Goal: Task Accomplishment & Management: Manage account settings

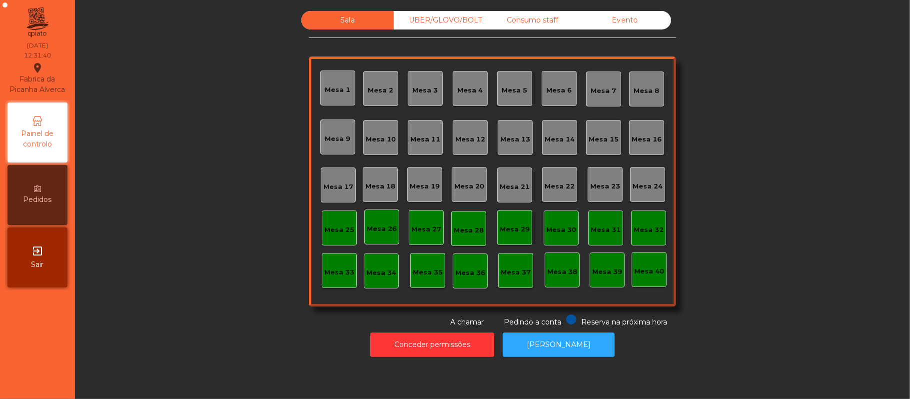
click at [543, 20] on div "Consumo staff" at bounding box center [532, 20] width 92 height 18
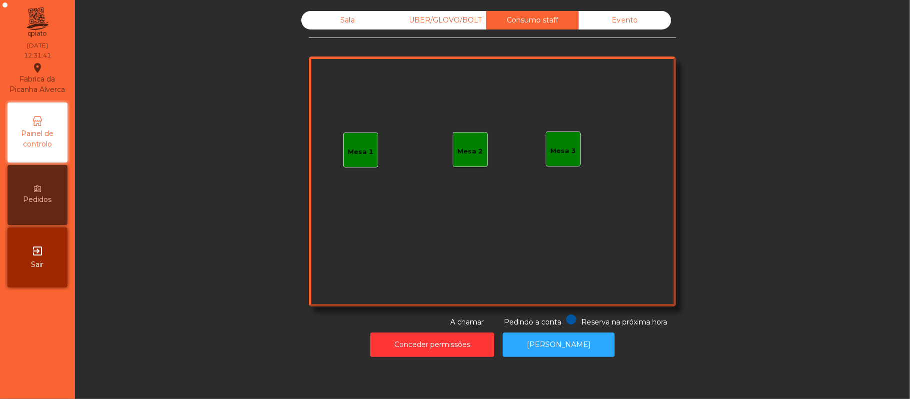
click at [364, 158] on div "Mesa 1" at bounding box center [360, 149] width 35 height 35
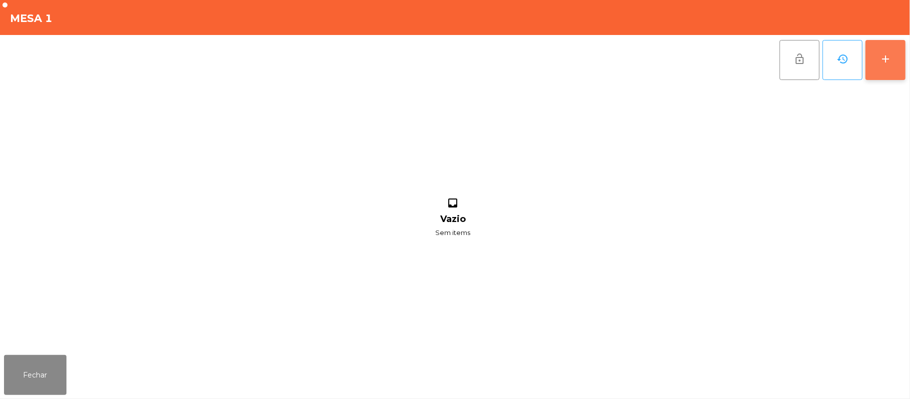
click at [881, 69] on button "add" at bounding box center [885, 60] width 40 height 40
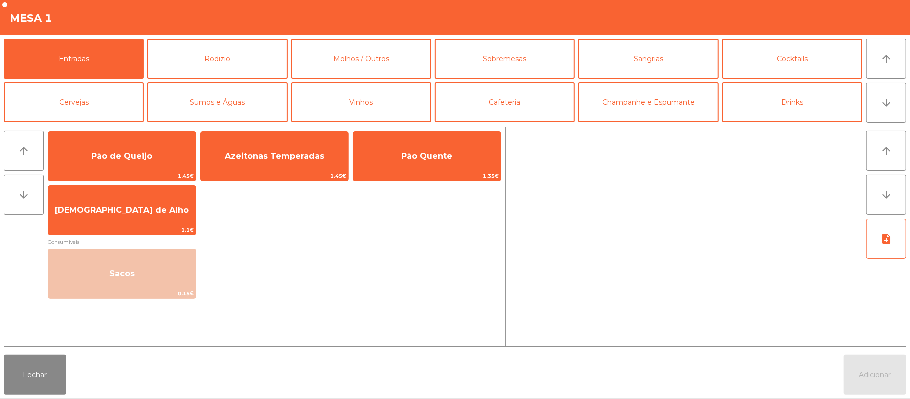
scroll to position [37, 0]
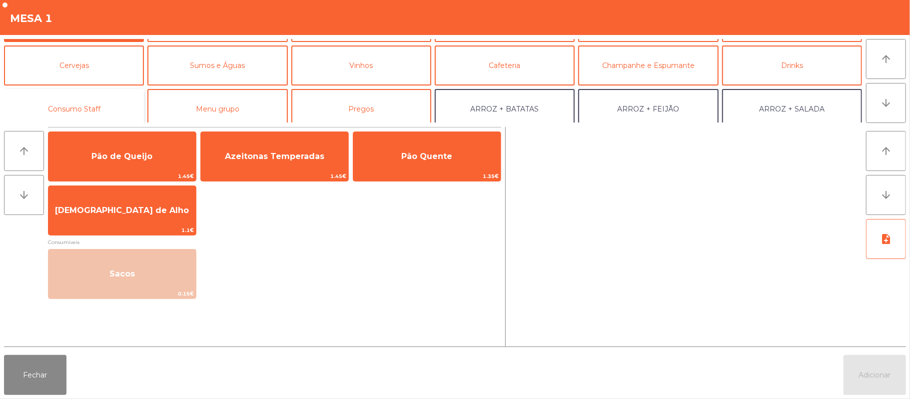
click at [100, 104] on button "Consumo Staff" at bounding box center [74, 109] width 140 height 40
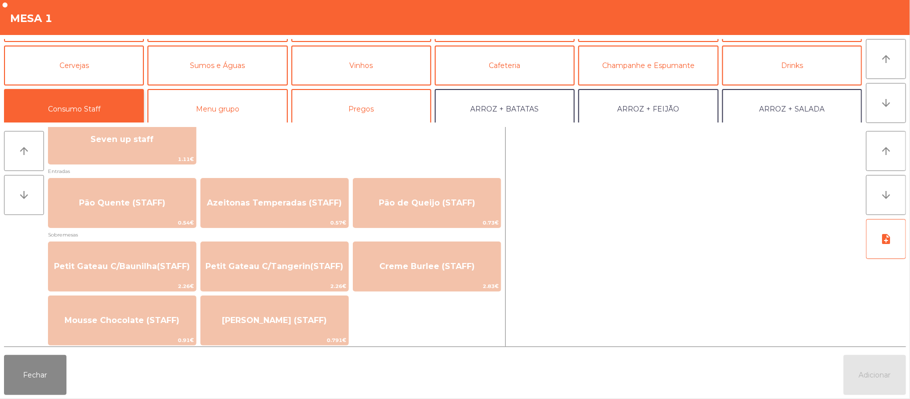
scroll to position [660, 0]
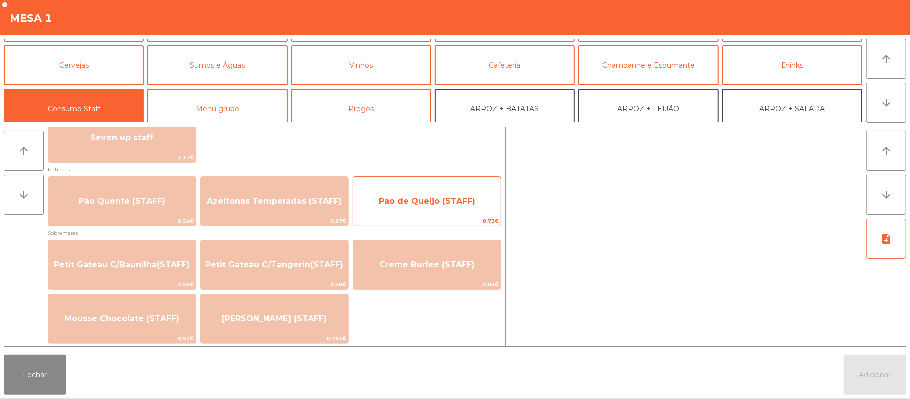
click at [416, 202] on span "Pão de Queijo (STAFF)" at bounding box center [427, 200] width 96 height 9
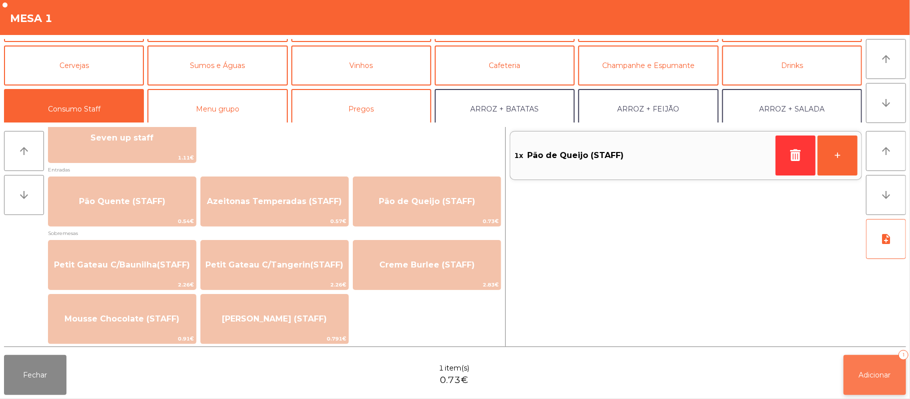
click at [859, 375] on span "Adicionar" at bounding box center [875, 374] width 32 height 9
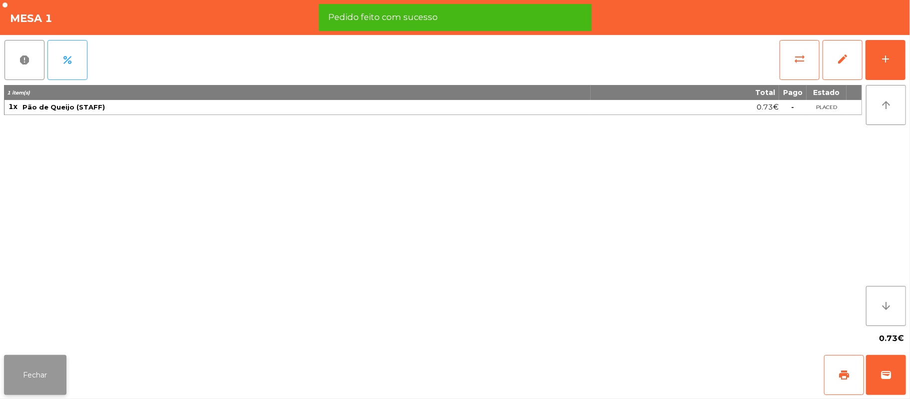
click at [46, 362] on button "Fechar" at bounding box center [35, 375] width 62 height 40
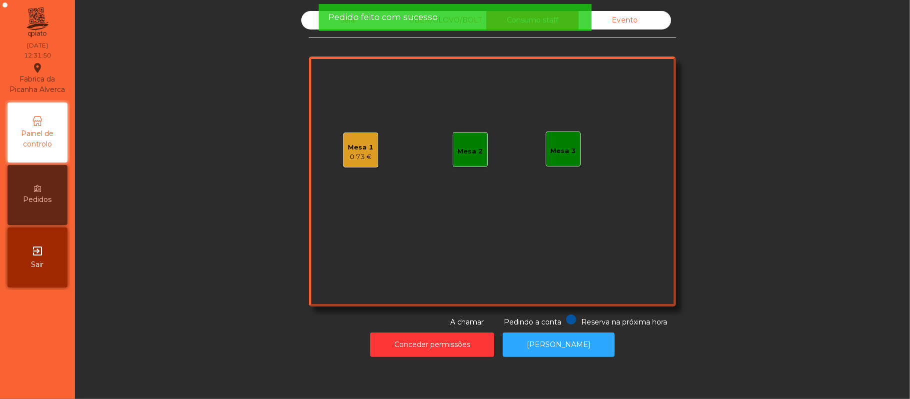
click at [306, 24] on div "Sala" at bounding box center [347, 20] width 92 height 18
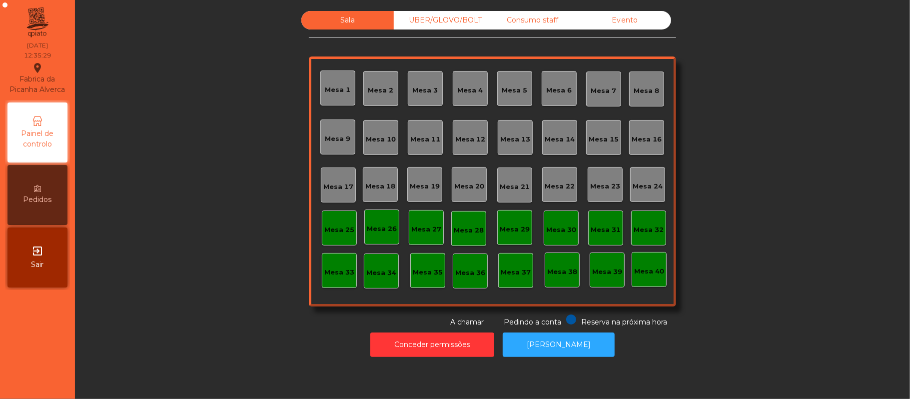
click at [418, 22] on div "UBER/GLOVO/BOLT" at bounding box center [440, 20] width 92 height 18
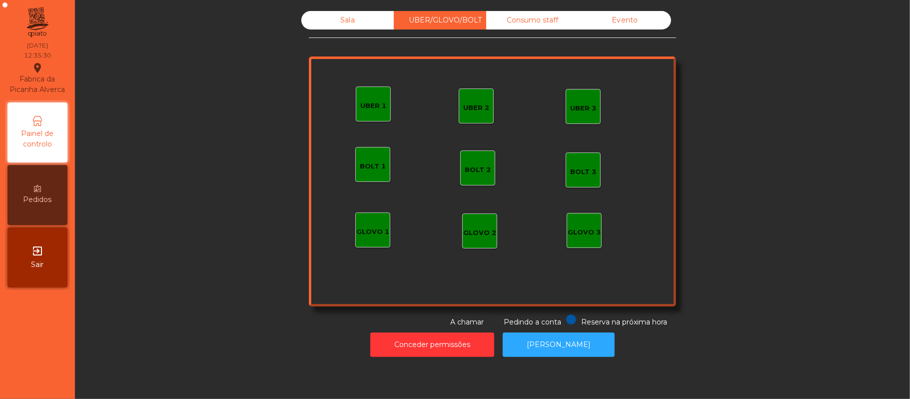
click at [366, 105] on div "UBER 1" at bounding box center [373, 106] width 26 height 10
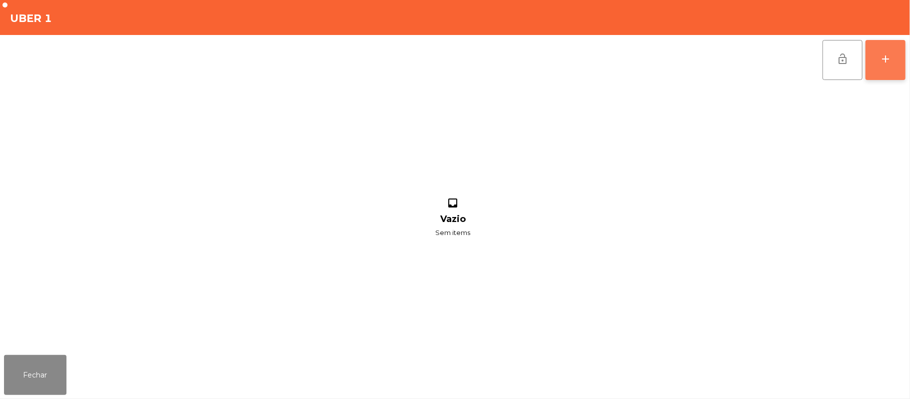
click at [882, 64] on button "add" at bounding box center [885, 60] width 40 height 40
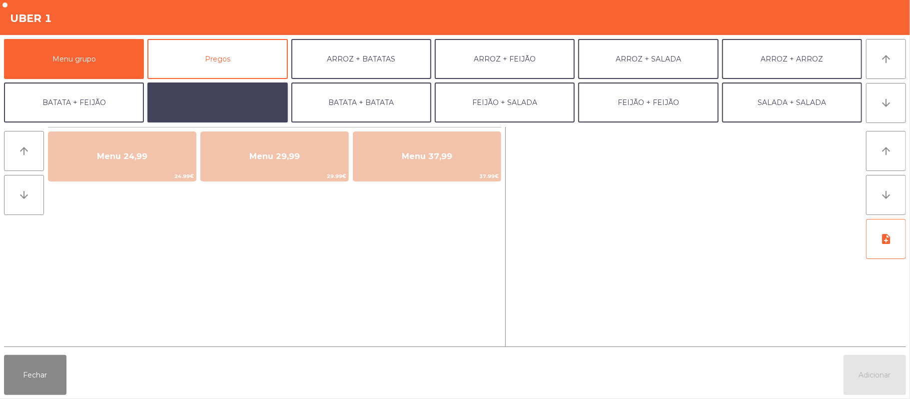
click at [232, 94] on button "BATATA + SALADA" at bounding box center [217, 102] width 140 height 40
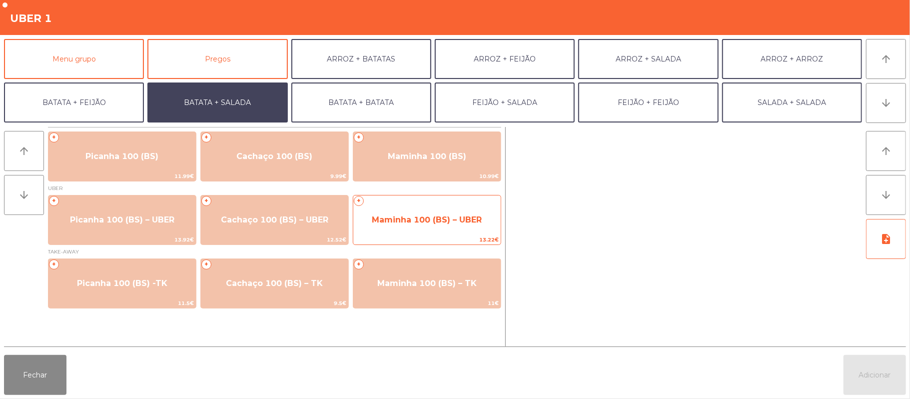
click at [415, 221] on span "Maminha 100 (BS) – UBER" at bounding box center [427, 219] width 110 height 9
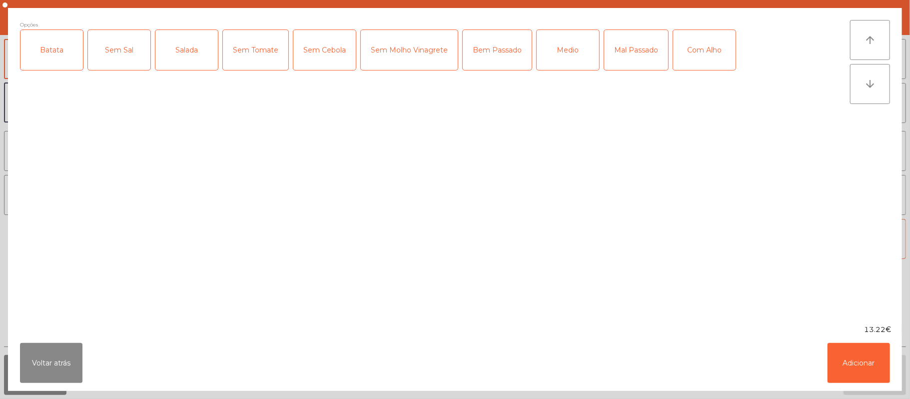
click at [68, 58] on div "Batata" at bounding box center [51, 50] width 62 height 40
click at [123, 45] on div "Sem Sal" at bounding box center [119, 50] width 62 height 40
click at [131, 60] on div "Sem Sal" at bounding box center [119, 50] width 62 height 40
click at [209, 49] on div "Salada" at bounding box center [186, 50] width 62 height 40
click at [634, 50] on div "Mal Passado" at bounding box center [636, 50] width 64 height 40
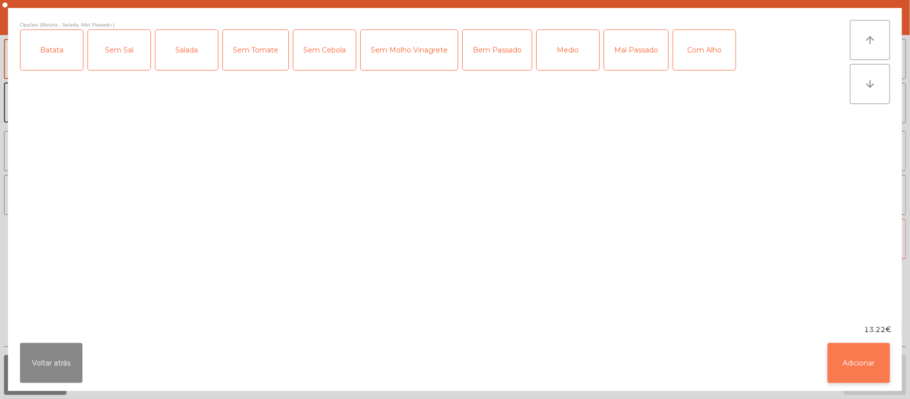
click at [856, 362] on button "Adicionar" at bounding box center [858, 363] width 62 height 40
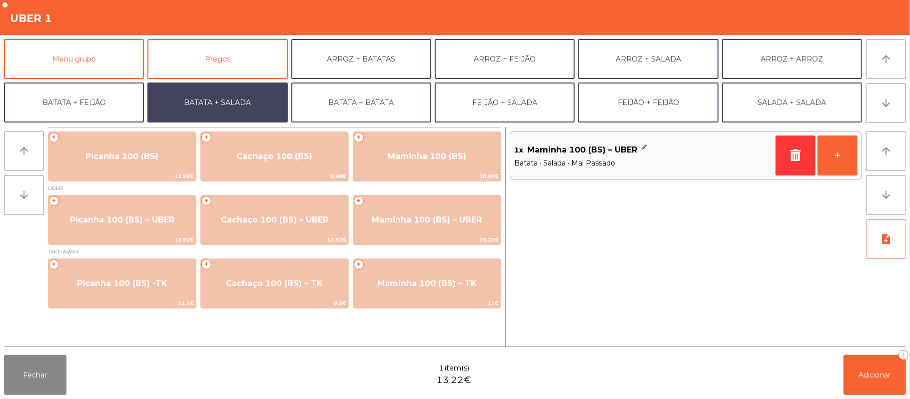
scroll to position [43, 0]
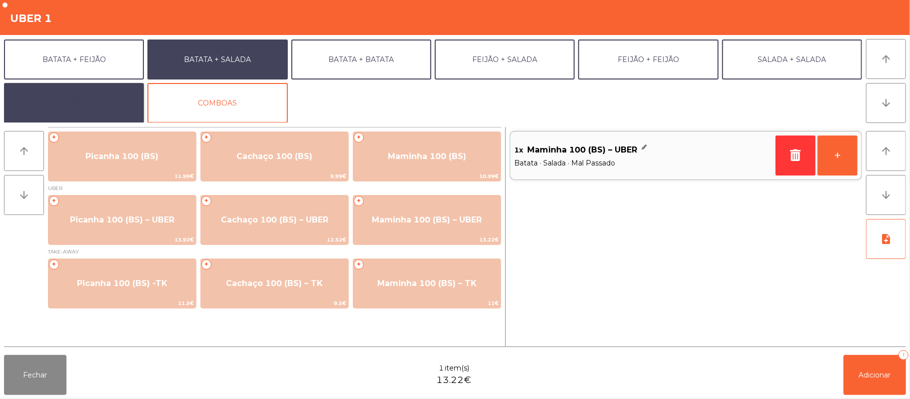
click at [117, 108] on button "EXTRAS UBER" at bounding box center [74, 103] width 140 height 40
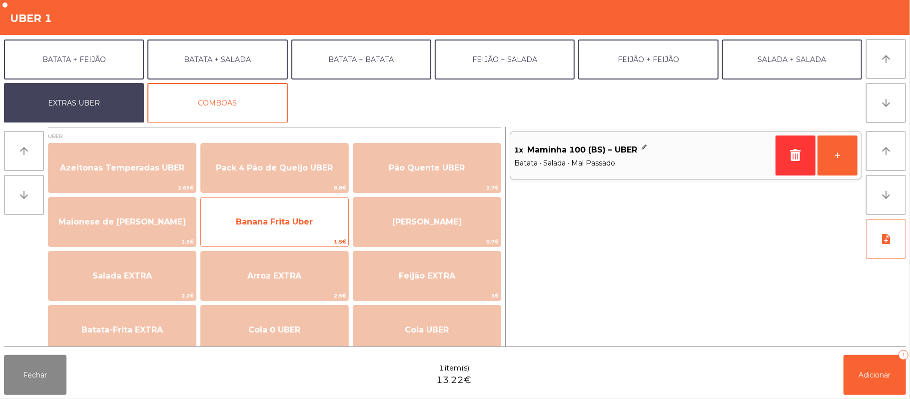
click at [278, 226] on span "Banana Frita Uber" at bounding box center [274, 221] width 77 height 9
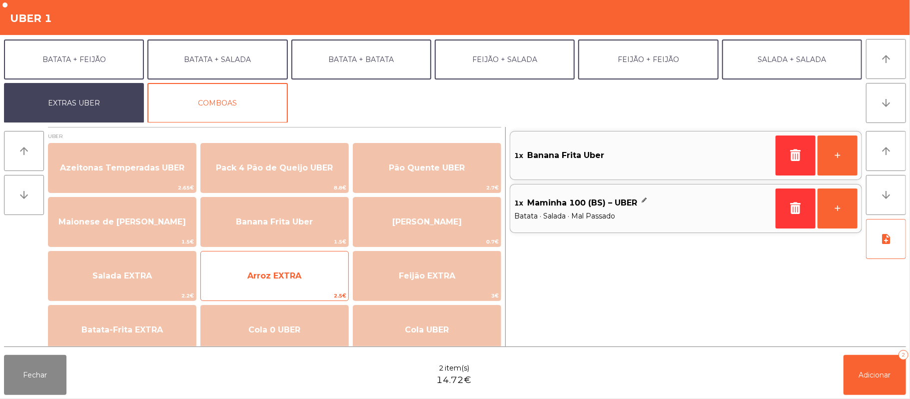
click at [300, 286] on span "Arroz EXTRA" at bounding box center [274, 275] width 147 height 27
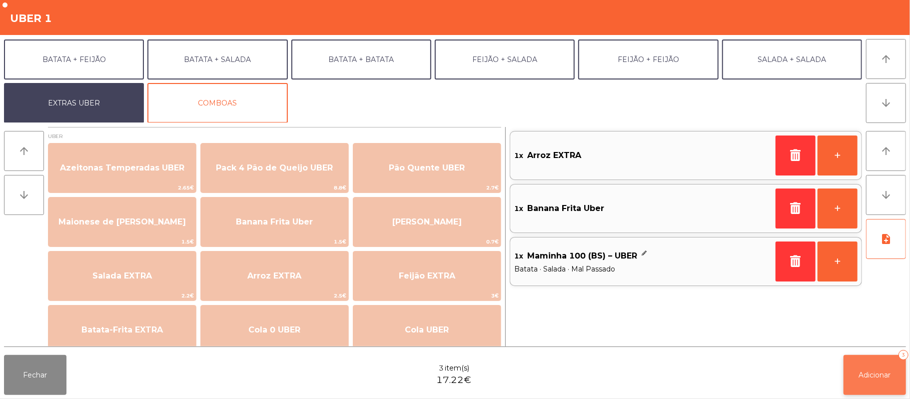
click at [871, 367] on button "Adicionar 3" at bounding box center [874, 375] width 62 height 40
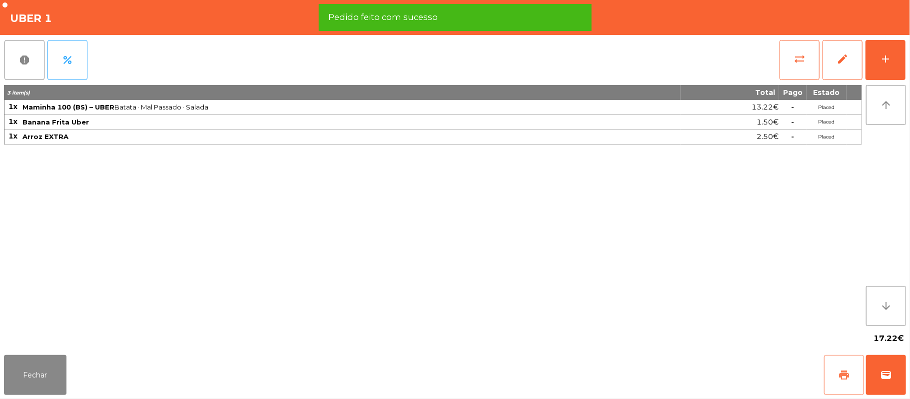
click at [843, 372] on span "print" at bounding box center [844, 375] width 12 height 12
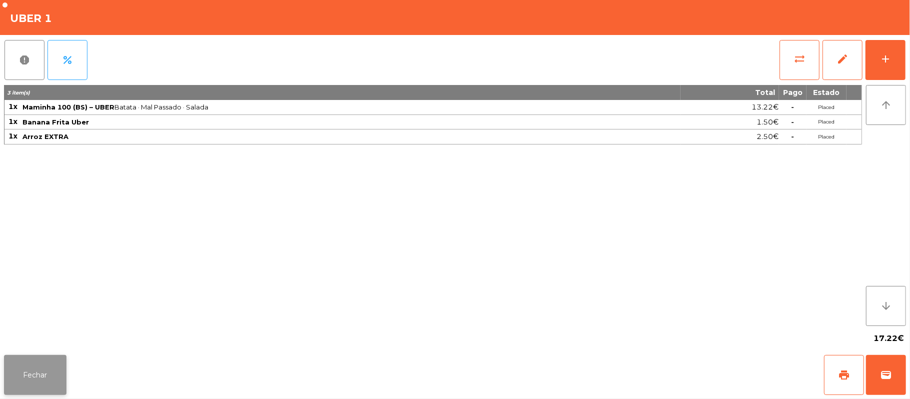
click at [8, 383] on button "Fechar" at bounding box center [35, 375] width 62 height 40
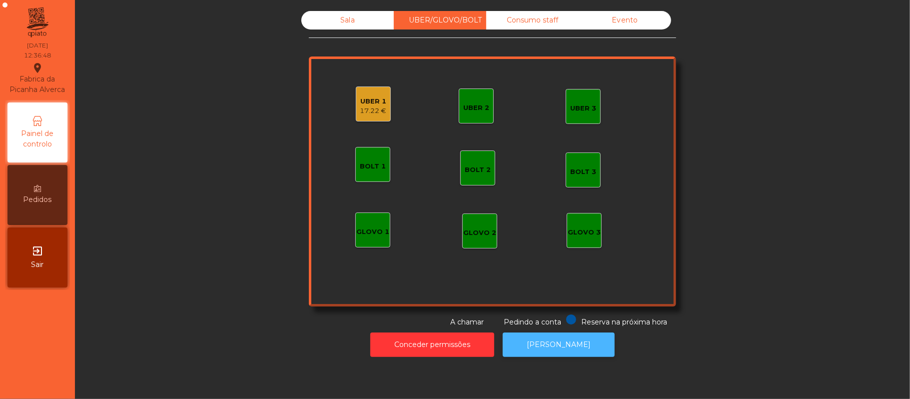
click at [564, 345] on button "[PERSON_NAME]" at bounding box center [559, 344] width 112 height 24
click at [364, 103] on div "UBER 1" at bounding box center [373, 101] width 26 height 10
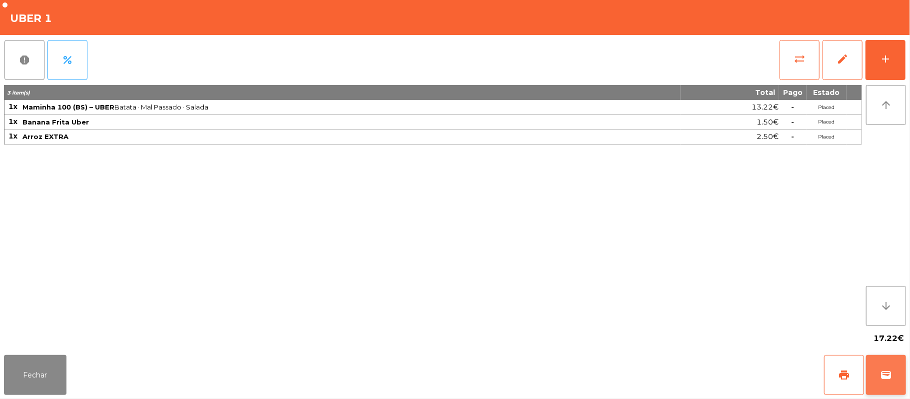
click at [884, 380] on span "wallet" at bounding box center [886, 375] width 12 height 12
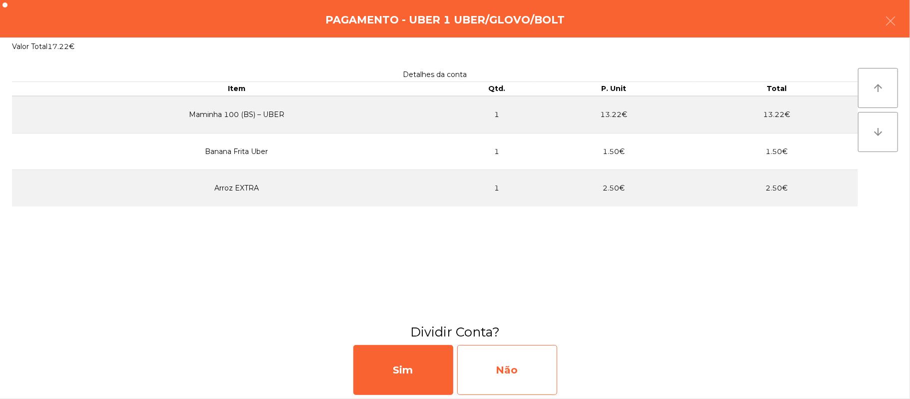
click at [490, 382] on div "Não" at bounding box center [507, 370] width 100 height 50
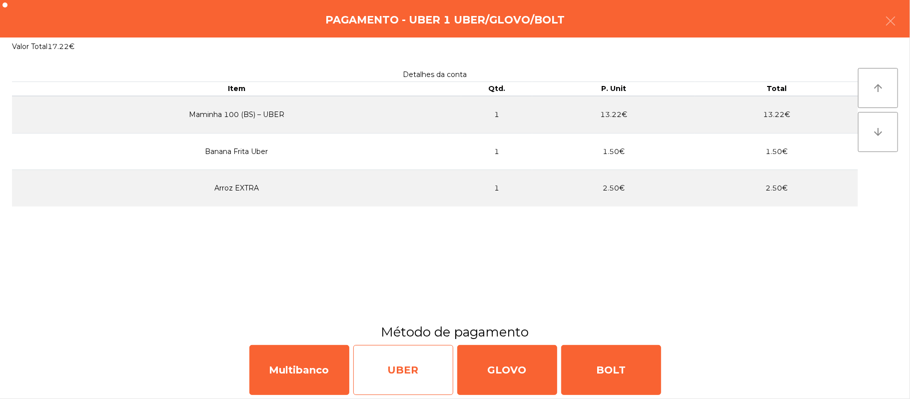
click at [382, 378] on div "UBER" at bounding box center [403, 370] width 100 height 50
select select "**"
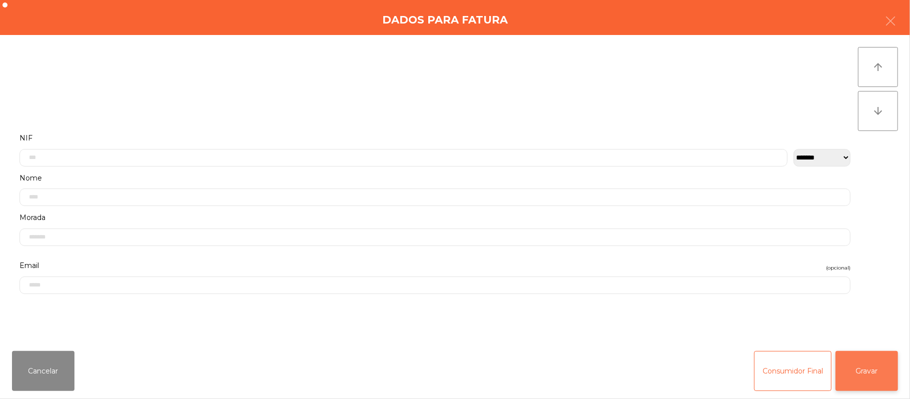
click at [871, 384] on button "Gravar" at bounding box center [866, 371] width 62 height 40
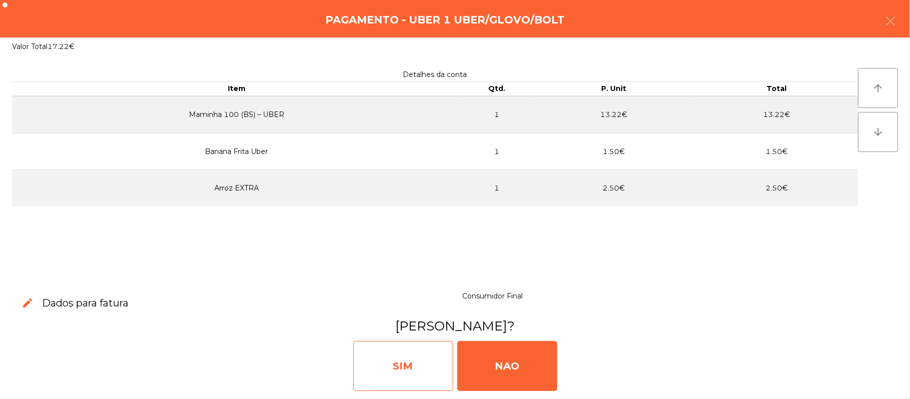
click at [432, 354] on div "SIM" at bounding box center [403, 366] width 100 height 50
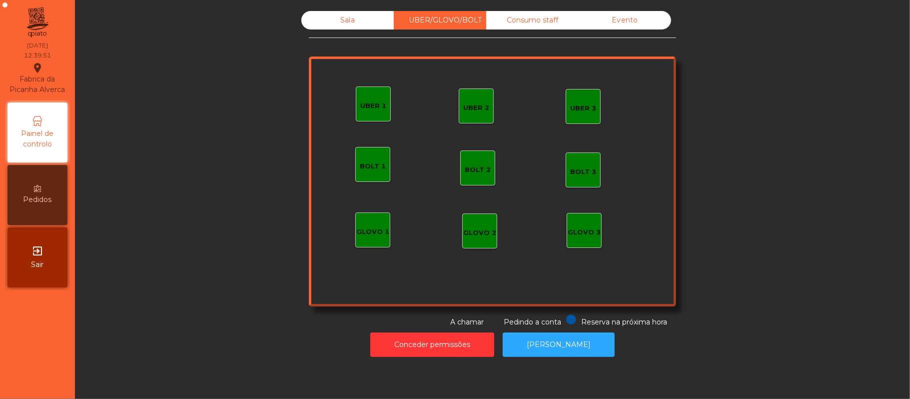
click at [512, 18] on div "Consumo staff" at bounding box center [532, 20] width 92 height 18
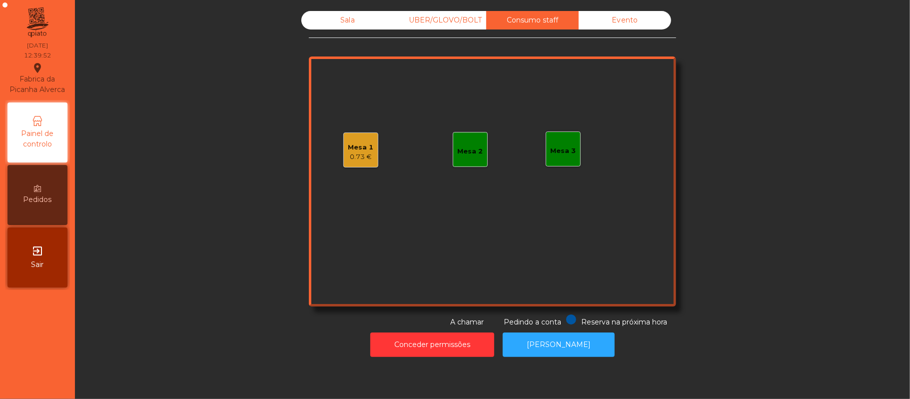
click at [358, 157] on div "0.73 €" at bounding box center [360, 157] width 25 height 10
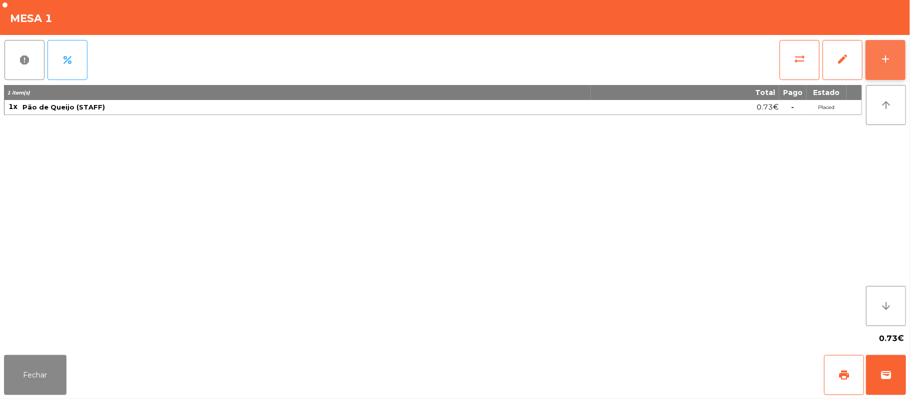
click at [872, 63] on button "add" at bounding box center [885, 60] width 40 height 40
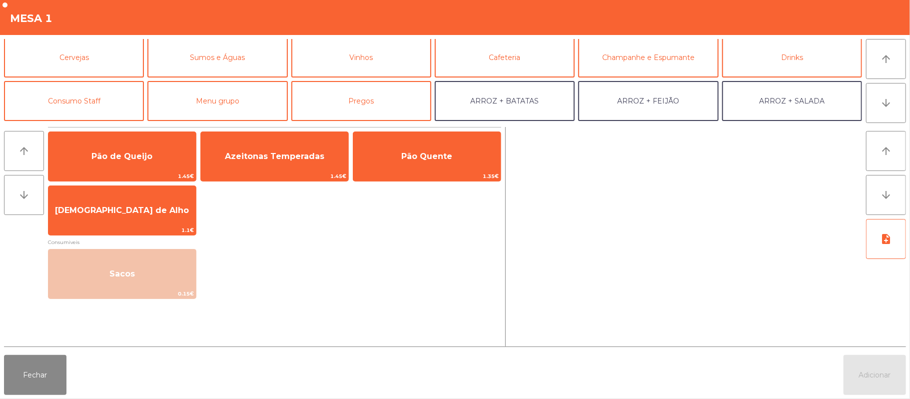
scroll to position [58, 0]
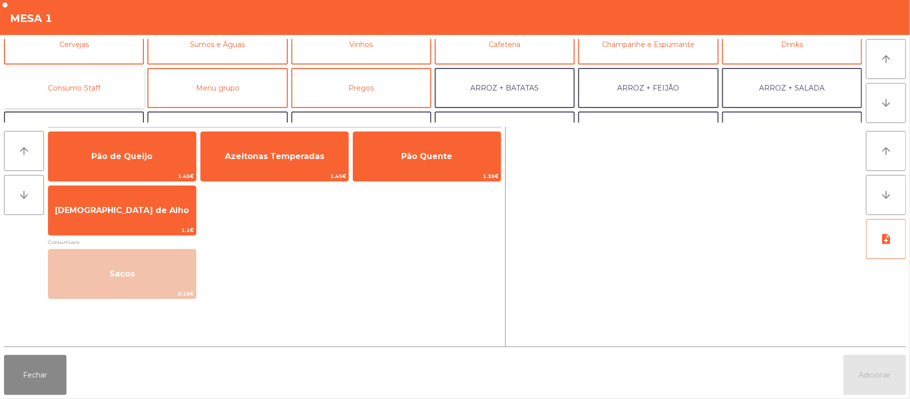
click at [114, 99] on button "Consumo Staff" at bounding box center [74, 88] width 140 height 40
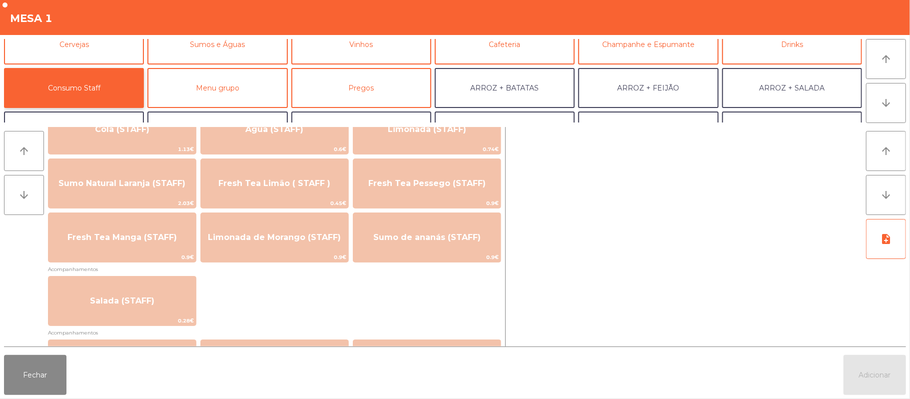
scroll to position [282, 0]
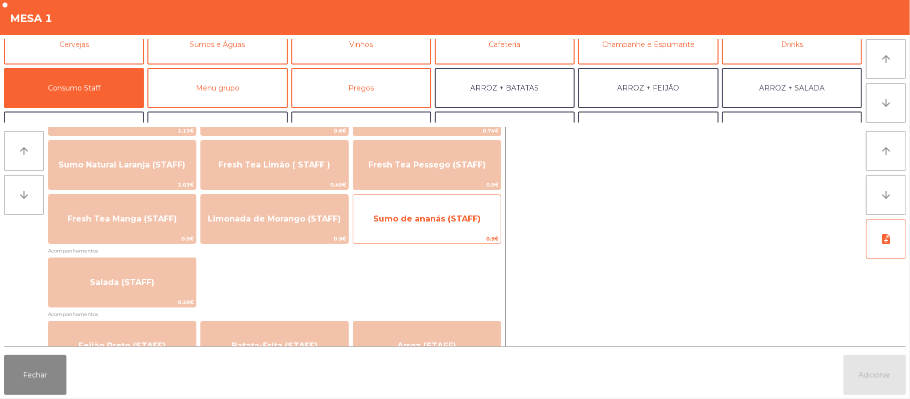
click at [427, 234] on span "0.9€" at bounding box center [426, 238] width 147 height 9
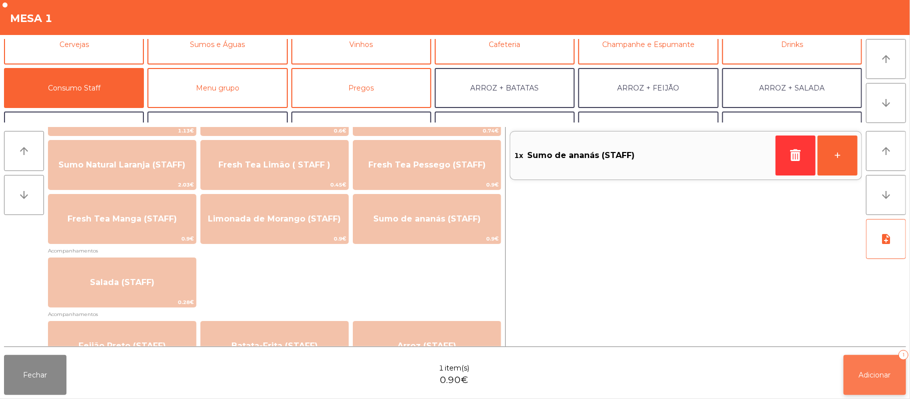
click at [872, 372] on span "Adicionar" at bounding box center [875, 374] width 32 height 9
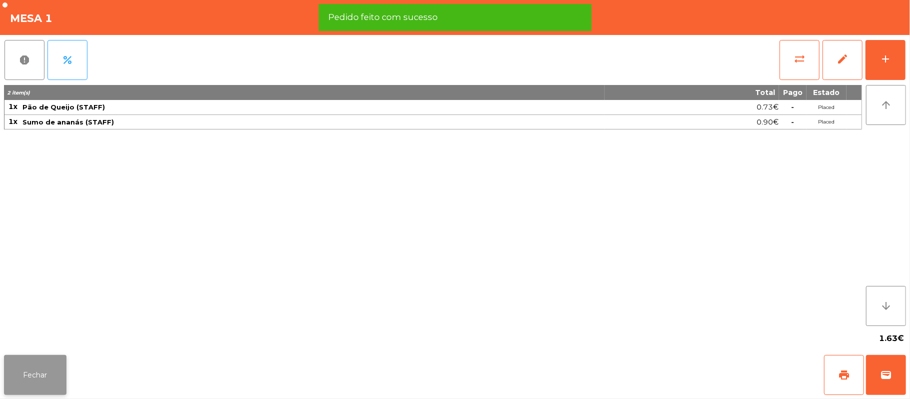
click at [7, 386] on button "Fechar" at bounding box center [35, 375] width 62 height 40
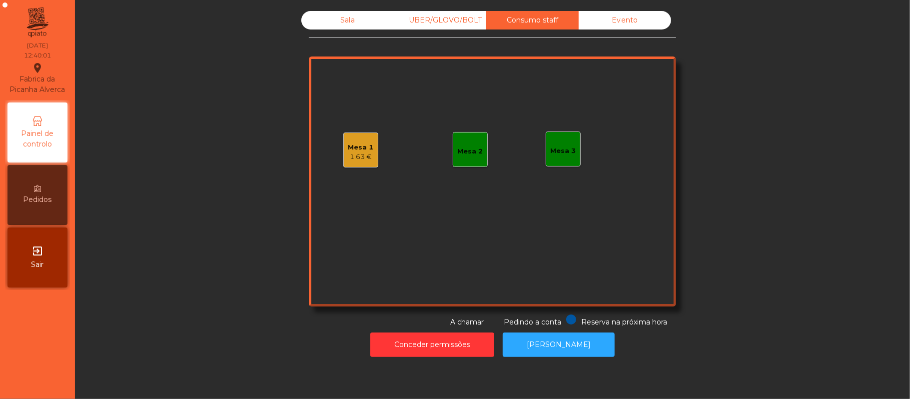
click at [362, 21] on div "Sala" at bounding box center [347, 20] width 92 height 18
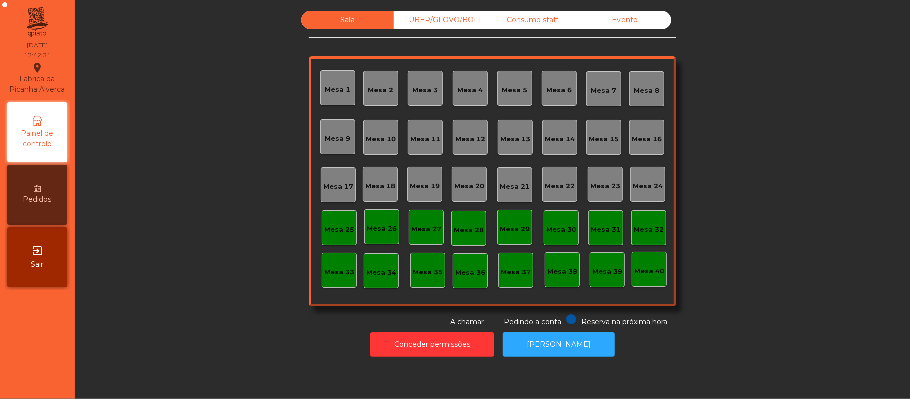
click at [192, 230] on div "Sala UBER/[GEOGRAPHIC_DATA]/BOLT Consumo staff Evento [GEOGRAPHIC_DATA] 2 [GEOG…" at bounding box center [492, 169] width 808 height 316
click at [612, 268] on div "Mesa 39" at bounding box center [607, 272] width 30 height 10
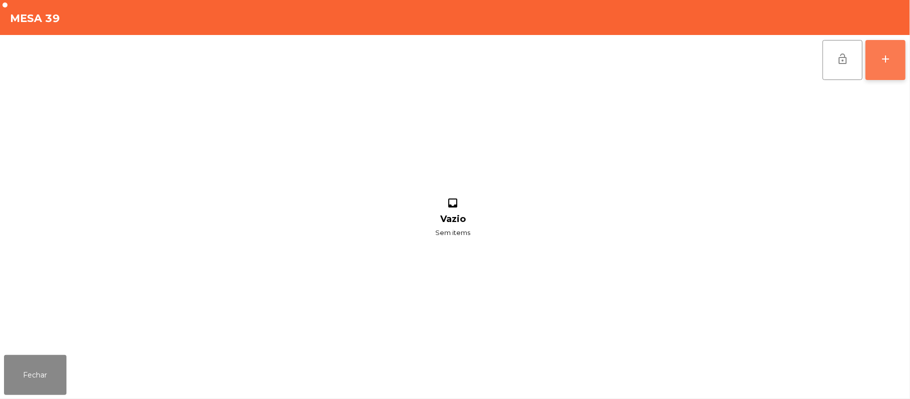
click at [880, 63] on div "add" at bounding box center [885, 59] width 12 height 12
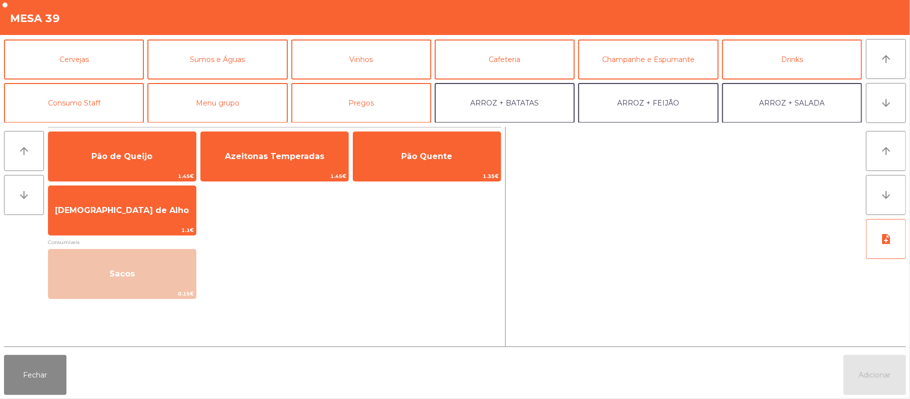
scroll to position [58, 0]
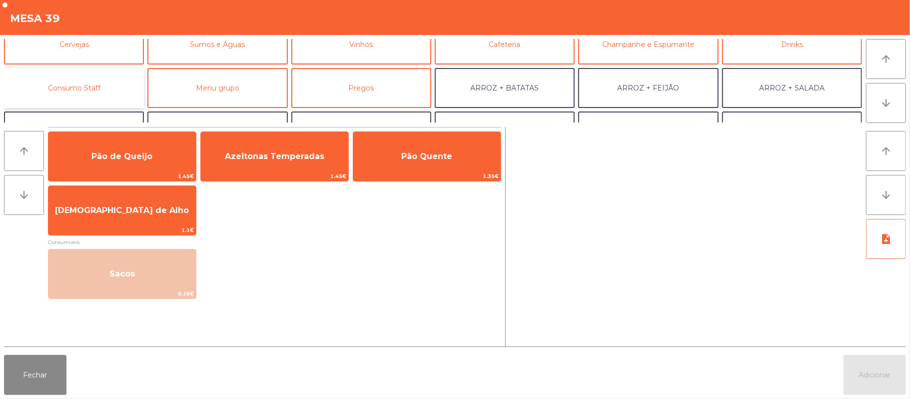
click at [81, 105] on button "Consumo Staff" at bounding box center [74, 88] width 140 height 40
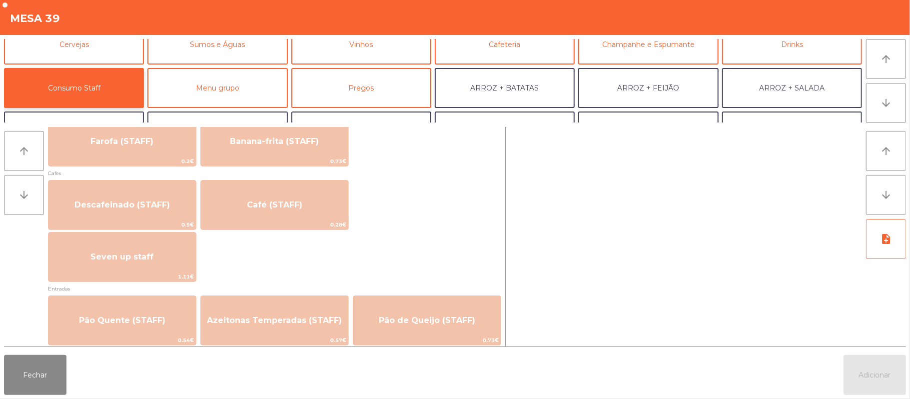
scroll to position [542, 0]
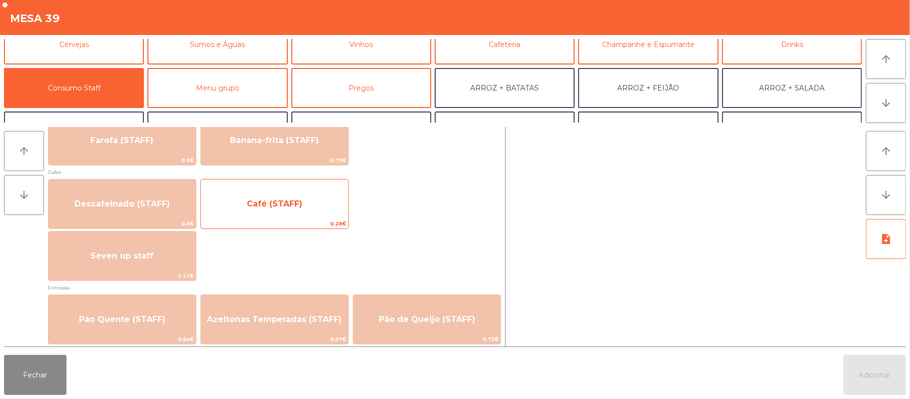
click at [259, 217] on span "Café (STAFF)" at bounding box center [274, 203] width 147 height 27
click at [273, 207] on span "Café (STAFF)" at bounding box center [274, 203] width 55 height 9
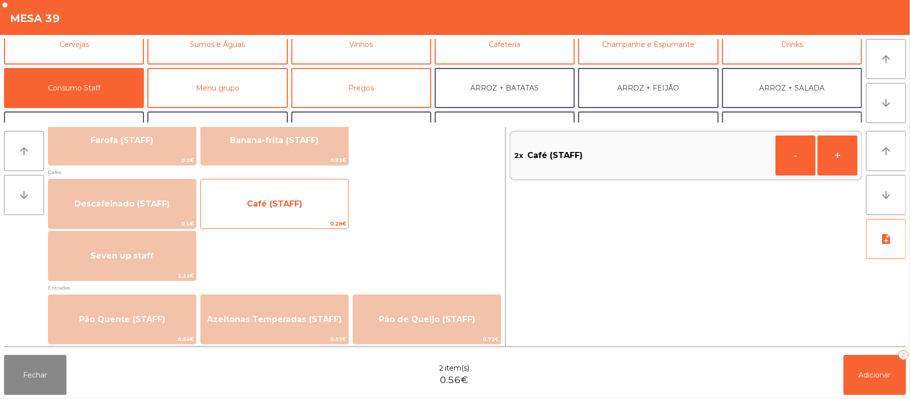
click at [280, 202] on span "Café (STAFF)" at bounding box center [274, 203] width 55 height 9
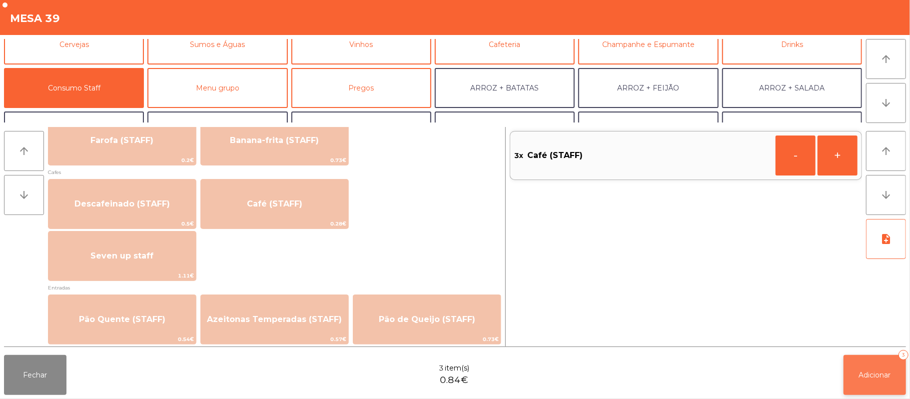
click at [888, 378] on span "Adicionar" at bounding box center [875, 374] width 32 height 9
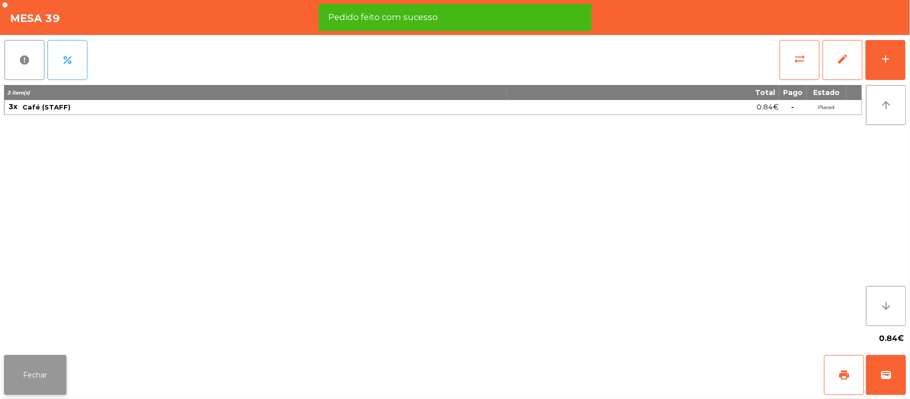
click at [37, 362] on button "Fechar" at bounding box center [35, 375] width 62 height 40
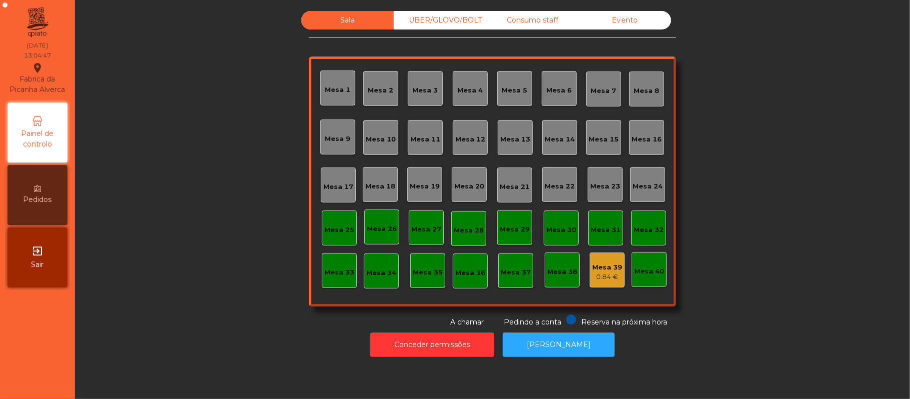
click at [523, 12] on div "Consumo staff" at bounding box center [532, 20] width 92 height 18
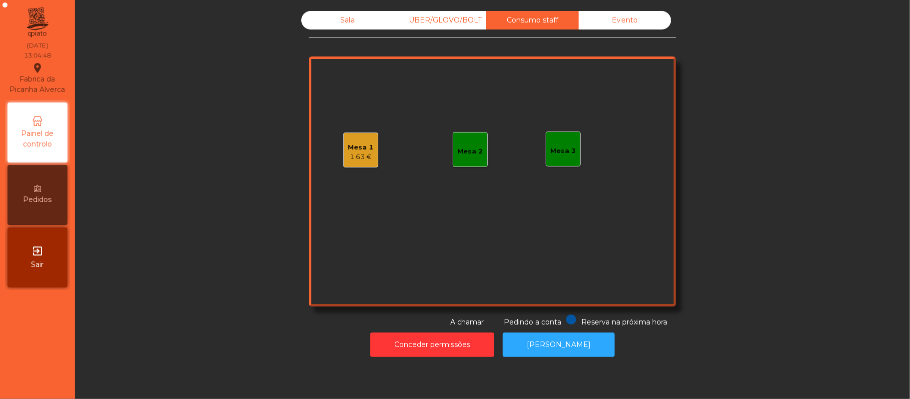
click at [445, 21] on div "UBER/GLOVO/BOLT" at bounding box center [440, 20] width 92 height 18
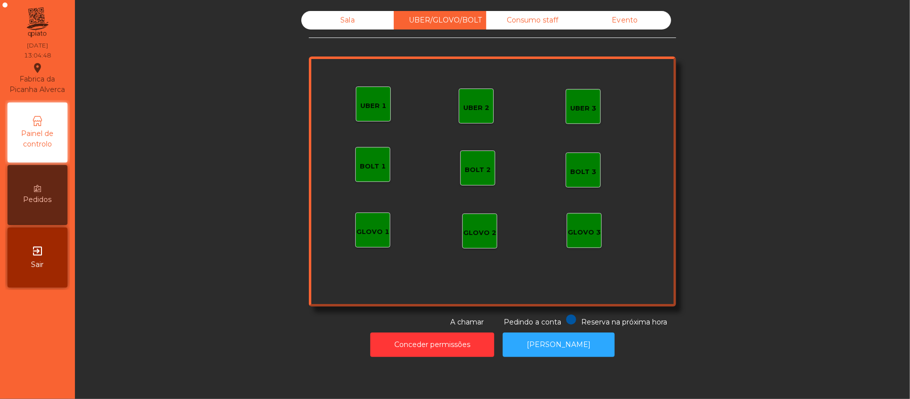
click at [538, 21] on div "Consumo staff" at bounding box center [532, 20] width 92 height 18
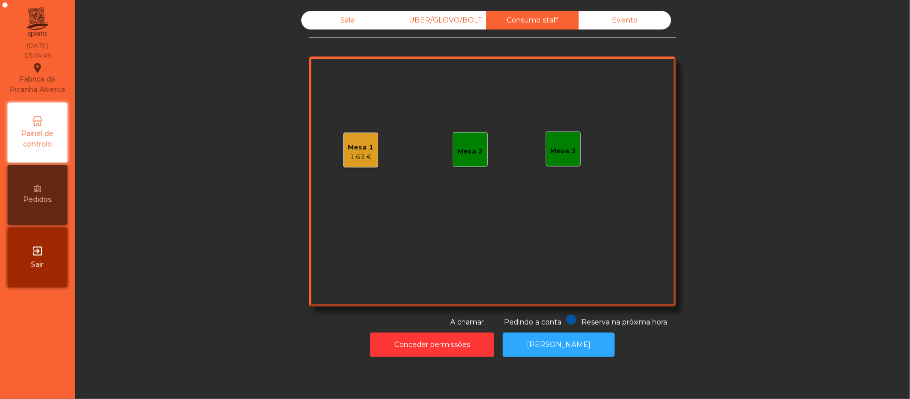
click at [368, 149] on div "Mesa 1 1.63 €" at bounding box center [360, 149] width 35 height 35
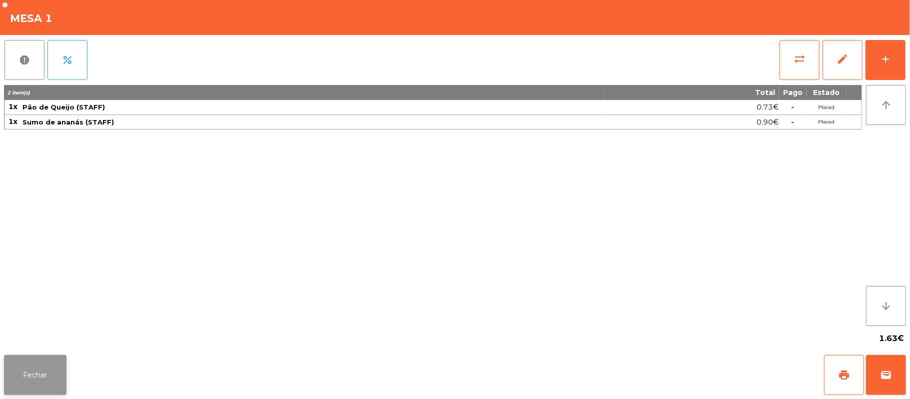
click at [43, 363] on button "Fechar" at bounding box center [35, 375] width 62 height 40
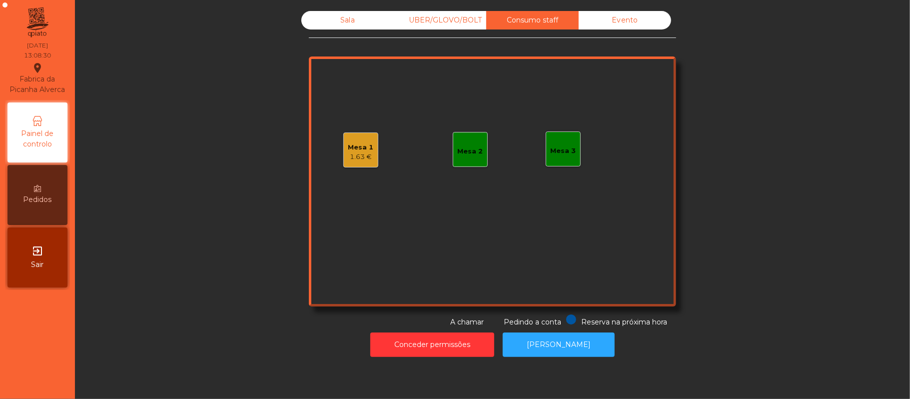
click at [358, 22] on div "Sala" at bounding box center [347, 20] width 92 height 18
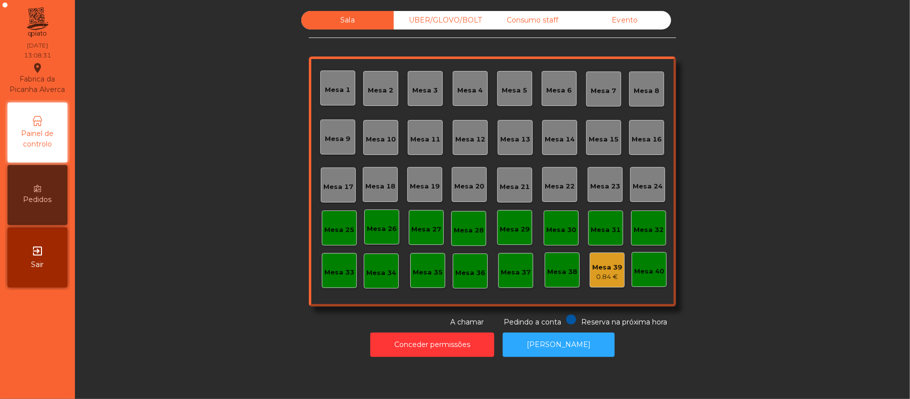
click at [606, 136] on div "Mesa 15" at bounding box center [604, 139] width 30 height 10
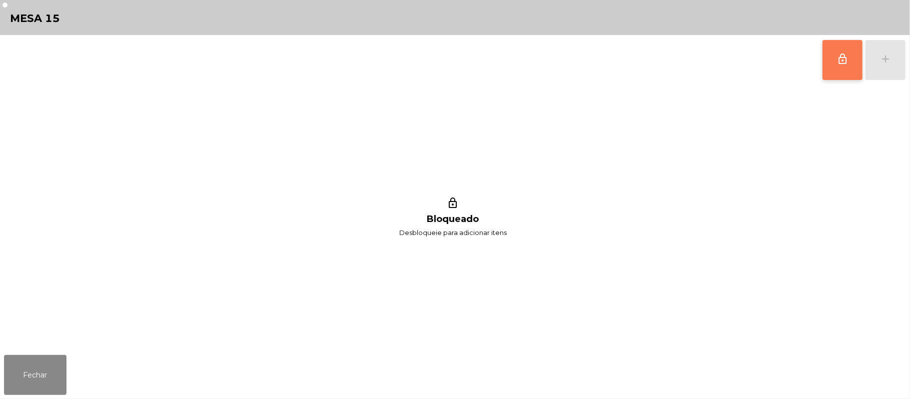
click at [836, 68] on button "lock_outline" at bounding box center [842, 60] width 40 height 40
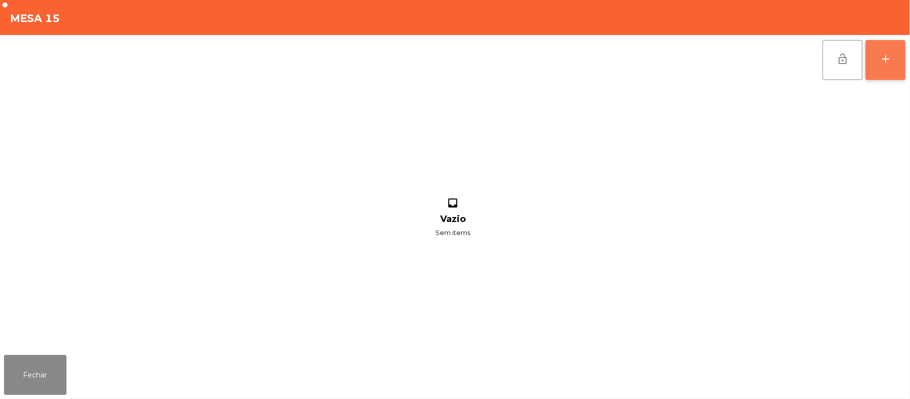
click at [902, 63] on button "add" at bounding box center [885, 60] width 40 height 40
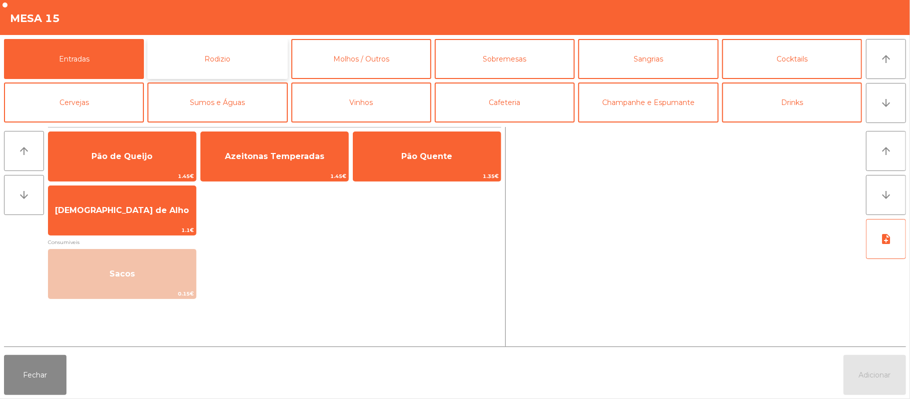
click at [235, 65] on button "Rodizio" at bounding box center [217, 59] width 140 height 40
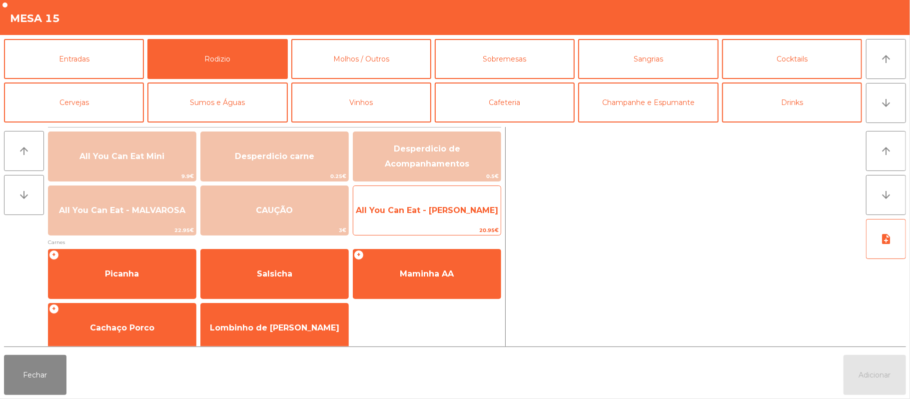
click at [432, 222] on span "All You Can Eat - [PERSON_NAME]" at bounding box center [426, 210] width 147 height 27
click at [457, 220] on span "All You Can Eat - [PERSON_NAME]" at bounding box center [426, 210] width 147 height 27
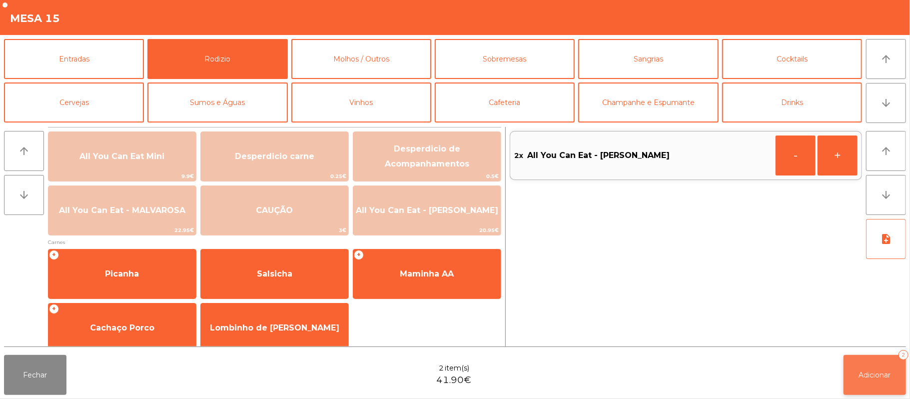
click at [884, 378] on span "Adicionar" at bounding box center [875, 374] width 32 height 9
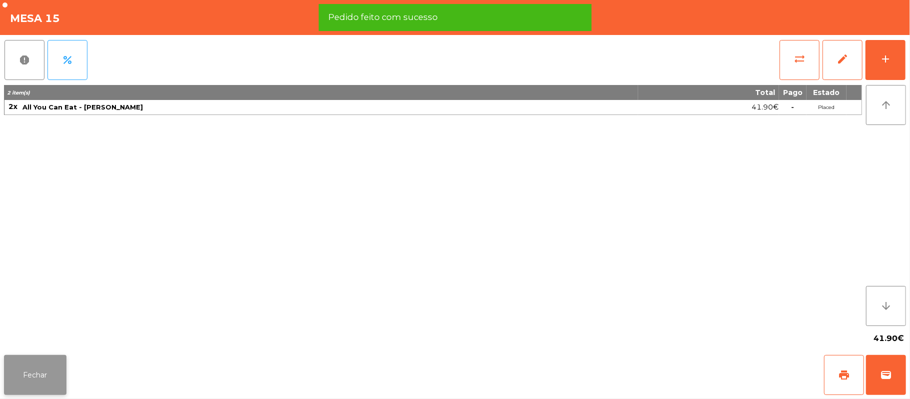
click at [42, 372] on button "Fechar" at bounding box center [35, 375] width 62 height 40
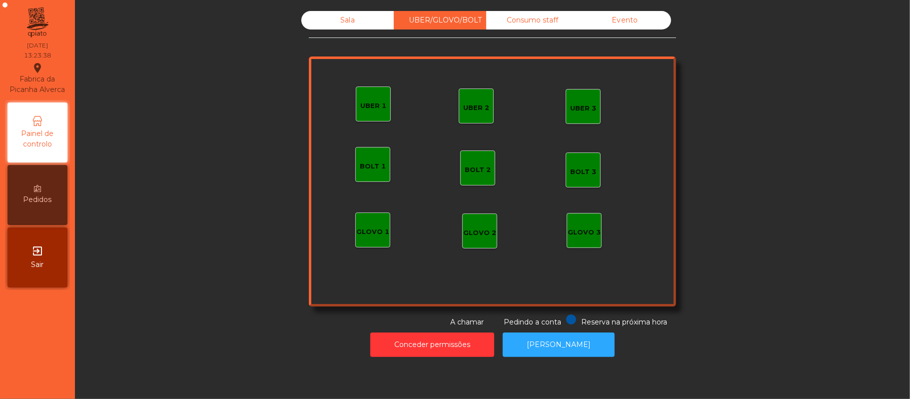
click at [473, 108] on div "UBER 2" at bounding box center [476, 108] width 26 height 10
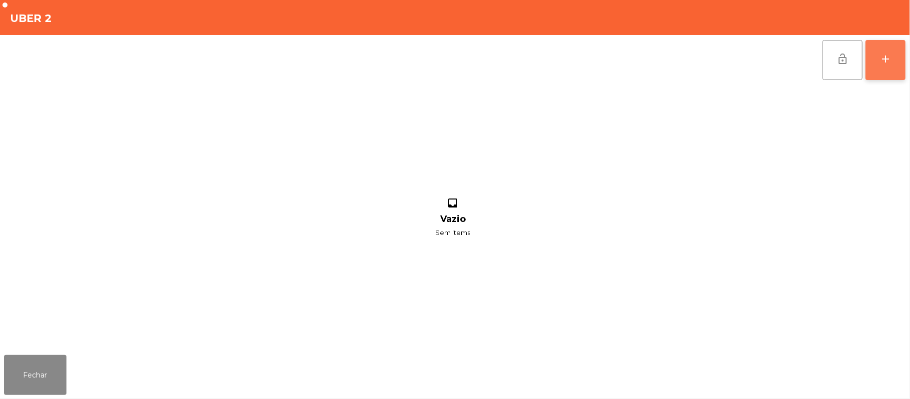
click at [878, 69] on button "add" at bounding box center [885, 60] width 40 height 40
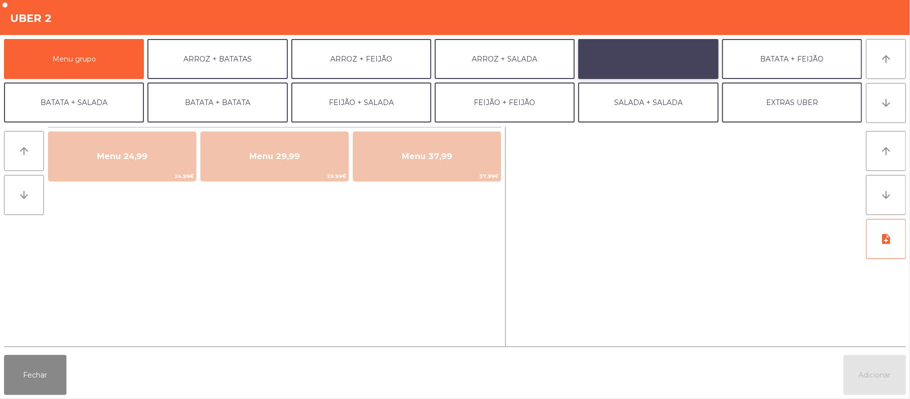
click at [648, 66] on button "ARROZ + ARROZ" at bounding box center [648, 59] width 140 height 40
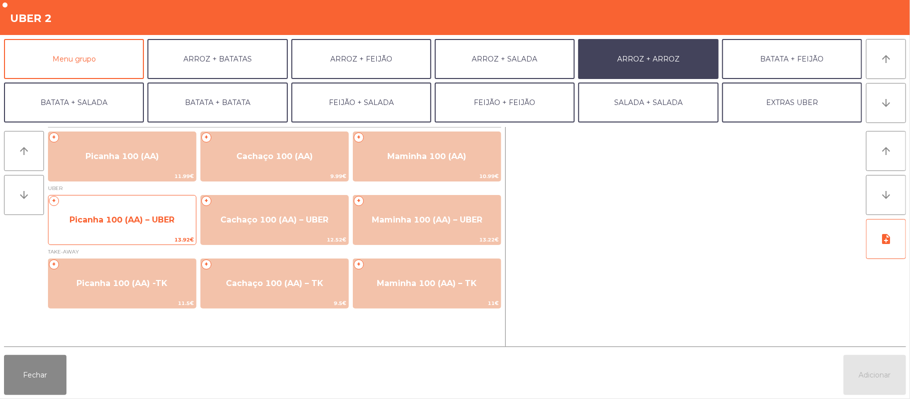
click at [114, 227] on span "Picanha 100 (AA) – UBER" at bounding box center [121, 219] width 147 height 27
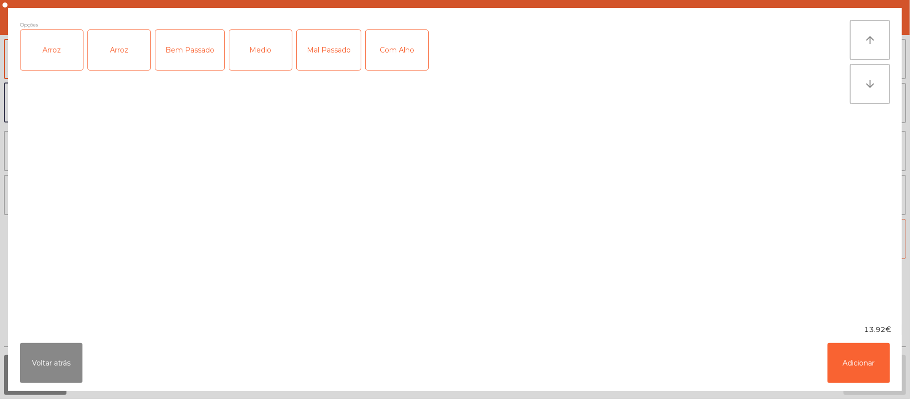
click at [52, 60] on div "Arroz" at bounding box center [51, 50] width 62 height 40
click at [337, 57] on div "Mal Passado" at bounding box center [329, 50] width 64 height 40
click at [391, 50] on div "Com Alho" at bounding box center [397, 50] width 62 height 40
click at [872, 372] on button "Adicionar" at bounding box center [858, 363] width 62 height 40
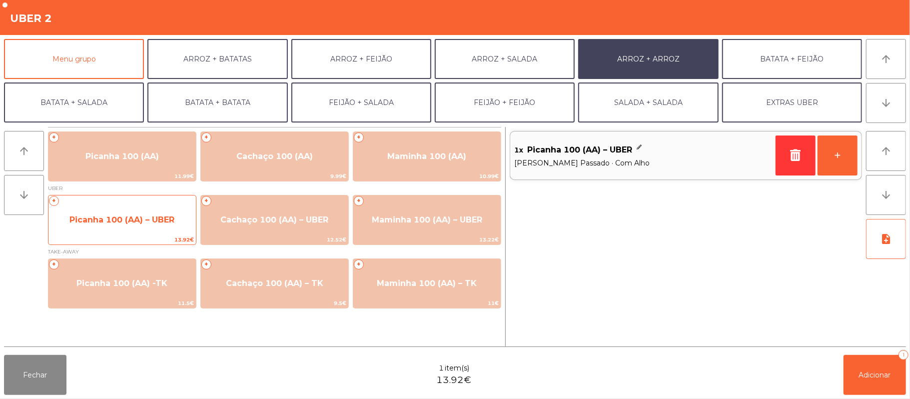
click at [114, 232] on span "Picanha 100 (AA) – UBER" at bounding box center [121, 219] width 147 height 27
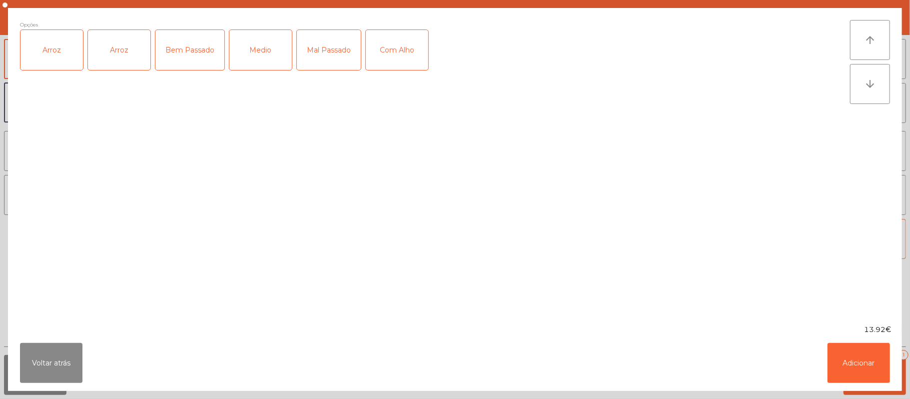
click at [58, 50] on div "Arroz" at bounding box center [51, 50] width 62 height 40
click at [256, 64] on div "Medio" at bounding box center [260, 50] width 62 height 40
click at [407, 56] on div "Com Alho" at bounding box center [397, 50] width 62 height 40
click at [867, 371] on button "Adicionar" at bounding box center [858, 363] width 62 height 40
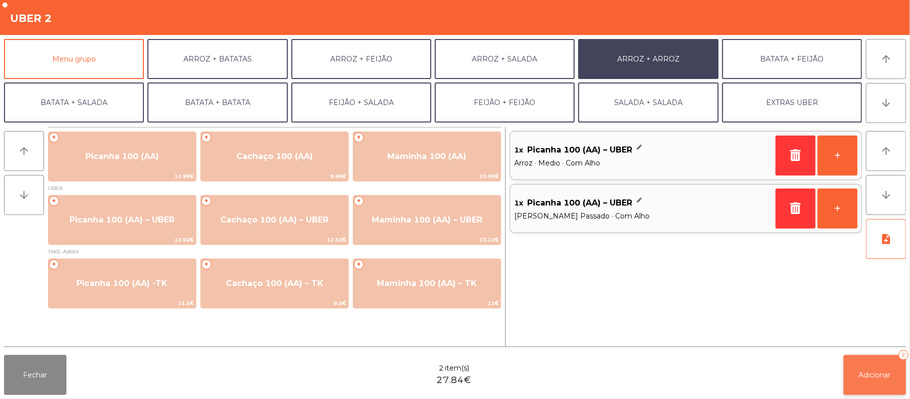
click at [874, 369] on button "Adicionar 2" at bounding box center [874, 375] width 62 height 40
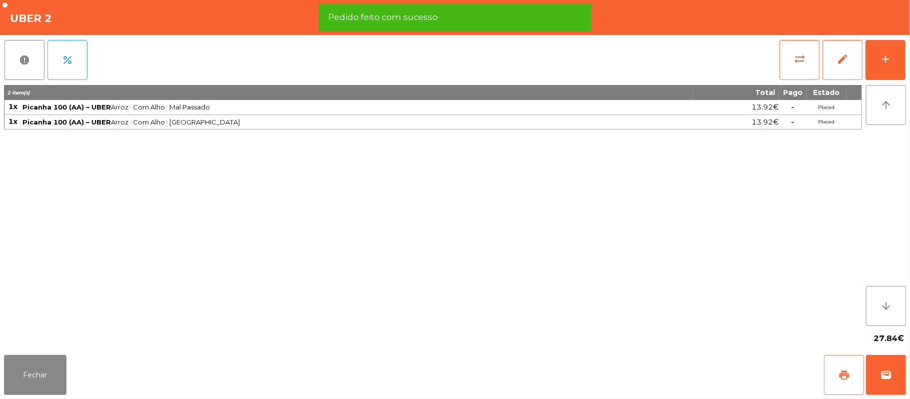
click at [839, 368] on button "print" at bounding box center [844, 375] width 40 height 40
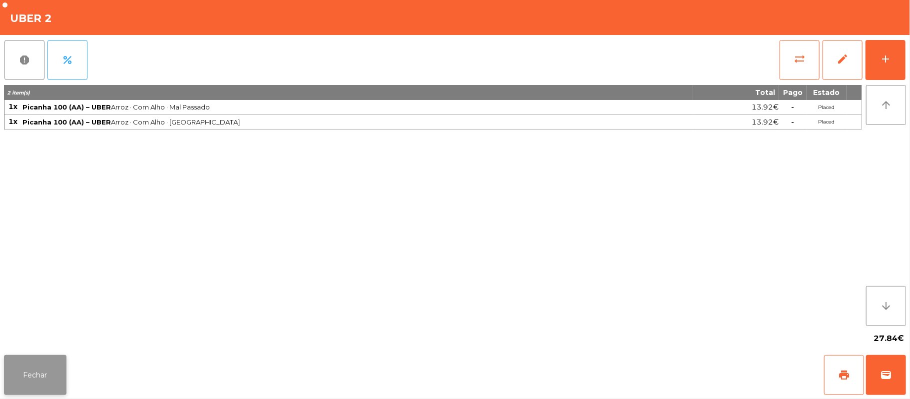
click at [51, 377] on button "Fechar" at bounding box center [35, 375] width 62 height 40
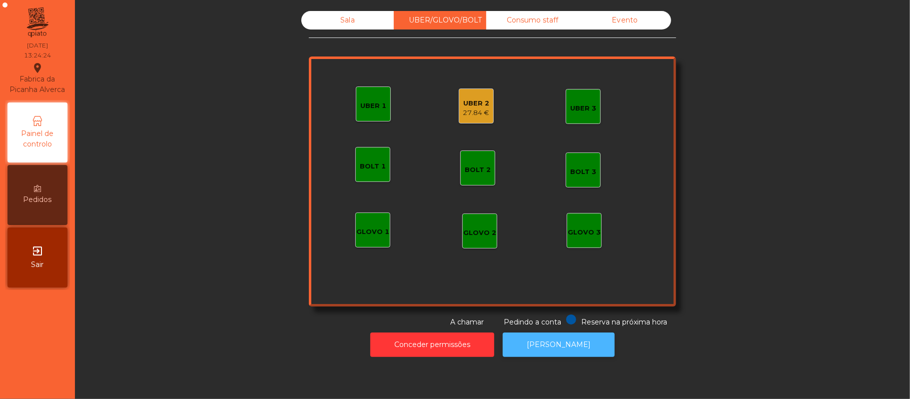
click at [580, 352] on button "[PERSON_NAME]" at bounding box center [559, 344] width 112 height 24
click at [473, 112] on div "27.84 €" at bounding box center [476, 113] width 26 height 10
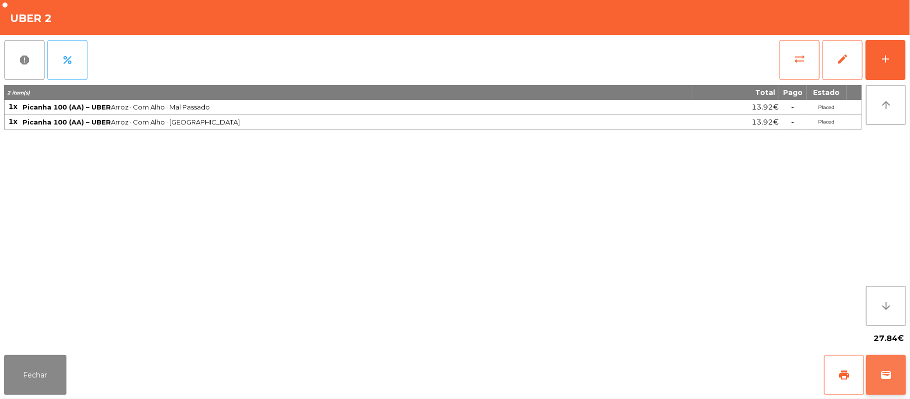
click at [902, 382] on button "wallet" at bounding box center [886, 375] width 40 height 40
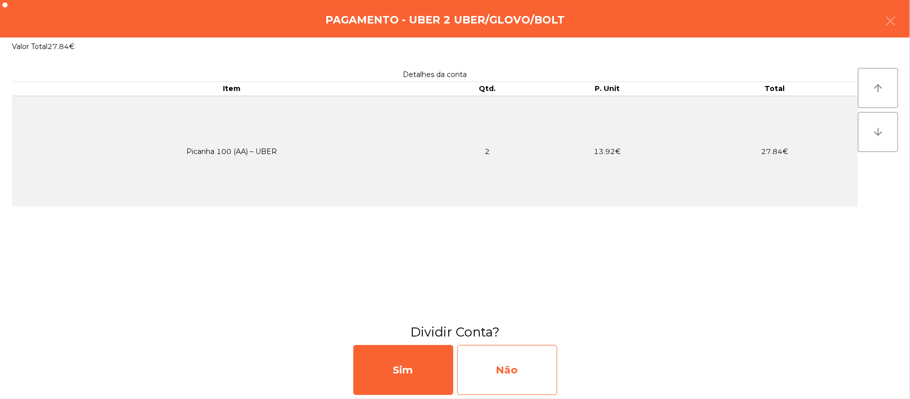
click at [492, 374] on div "Não" at bounding box center [507, 370] width 100 height 50
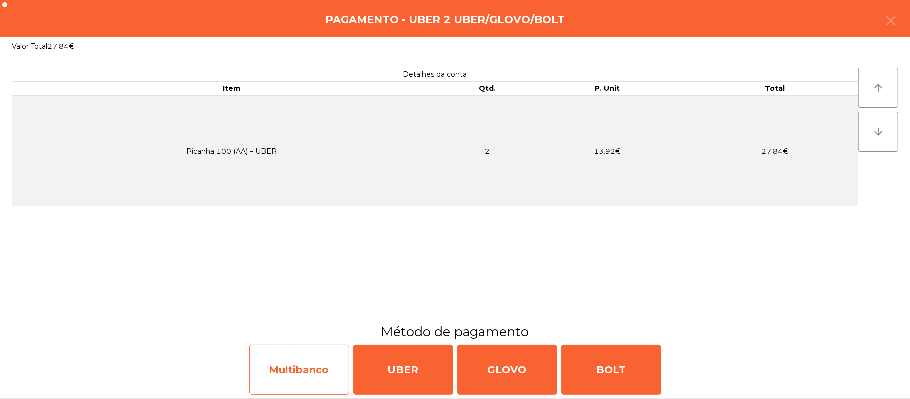
click at [290, 374] on div "Multibanco" at bounding box center [299, 370] width 100 height 50
select select "**"
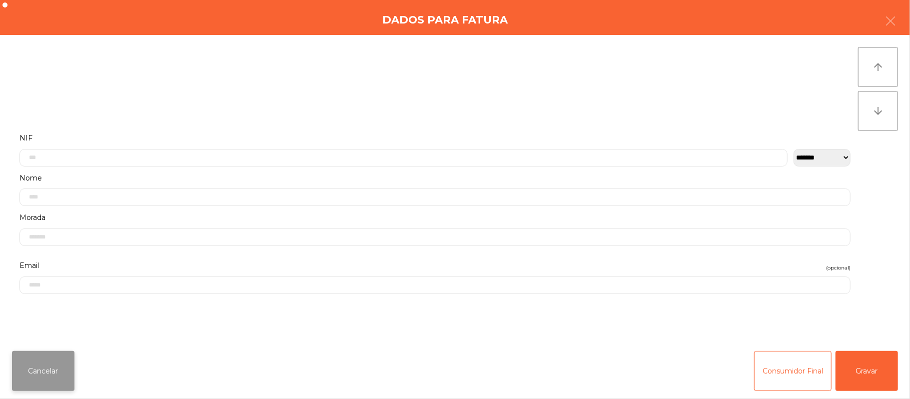
click at [57, 375] on button "Cancelar" at bounding box center [43, 371] width 62 height 40
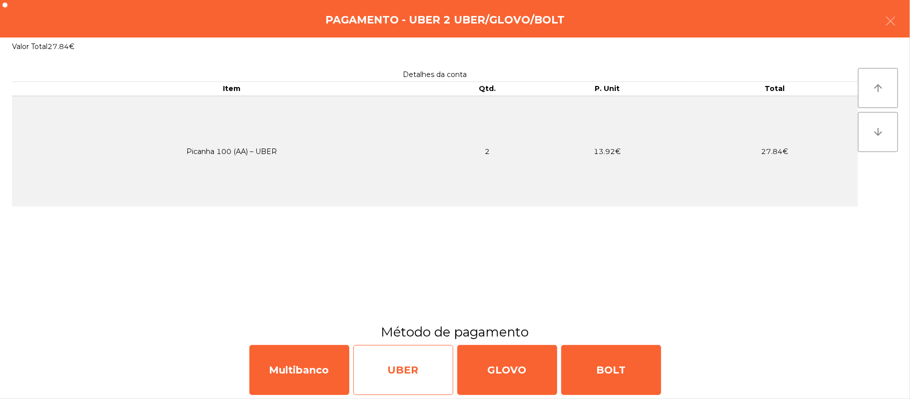
click at [380, 365] on div "UBER" at bounding box center [403, 370] width 100 height 50
select select "**"
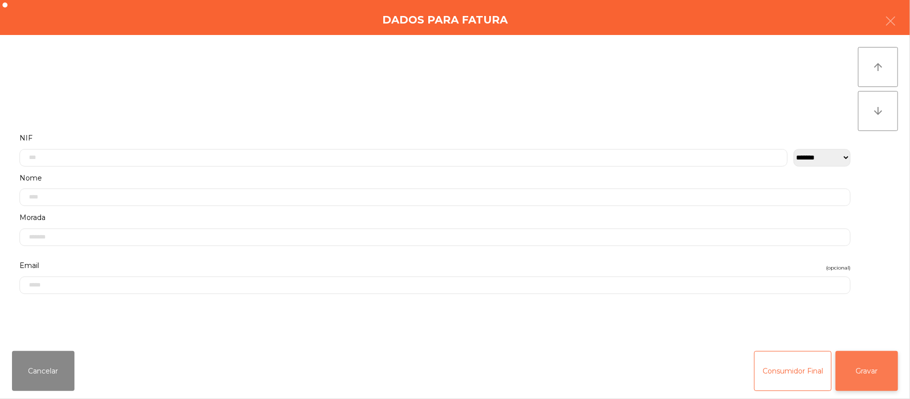
click at [859, 382] on button "Gravar" at bounding box center [866, 371] width 62 height 40
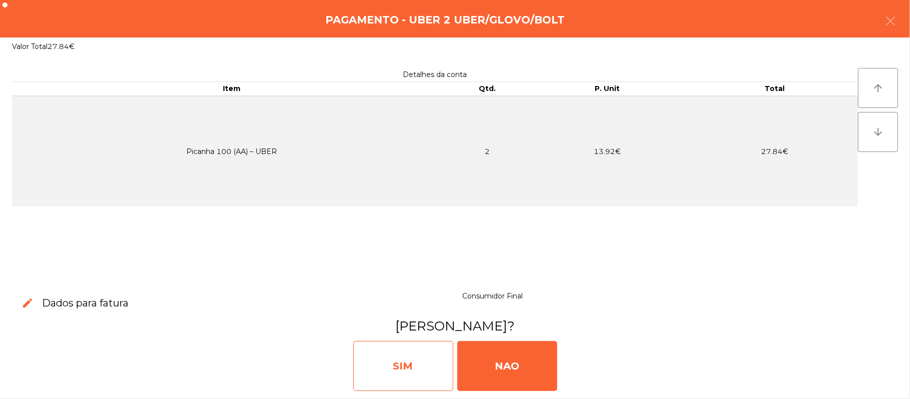
click at [392, 368] on div "SIM" at bounding box center [403, 366] width 100 height 50
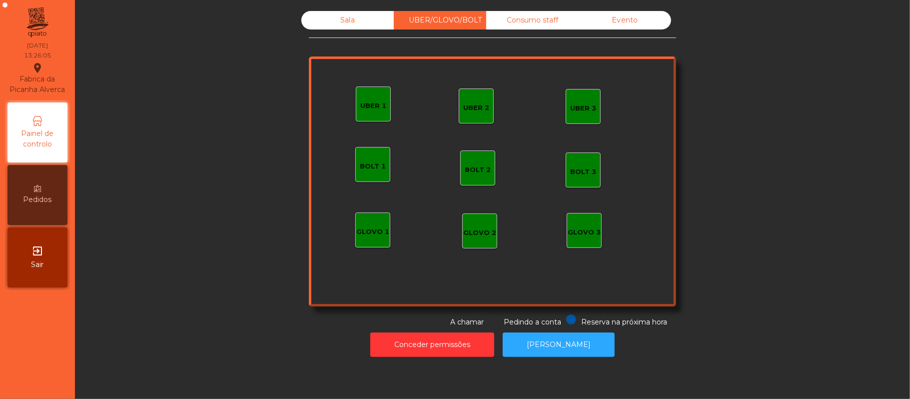
click at [341, 20] on div "Sala" at bounding box center [347, 20] width 92 height 18
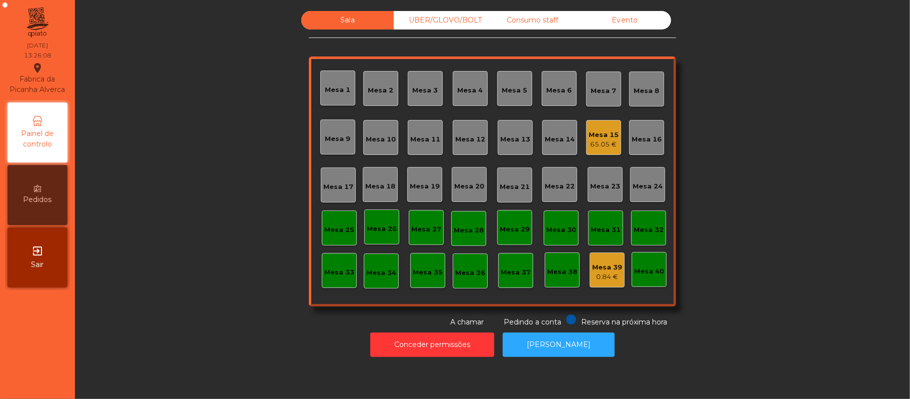
click at [594, 130] on div "Mesa 15" at bounding box center [604, 135] width 30 height 10
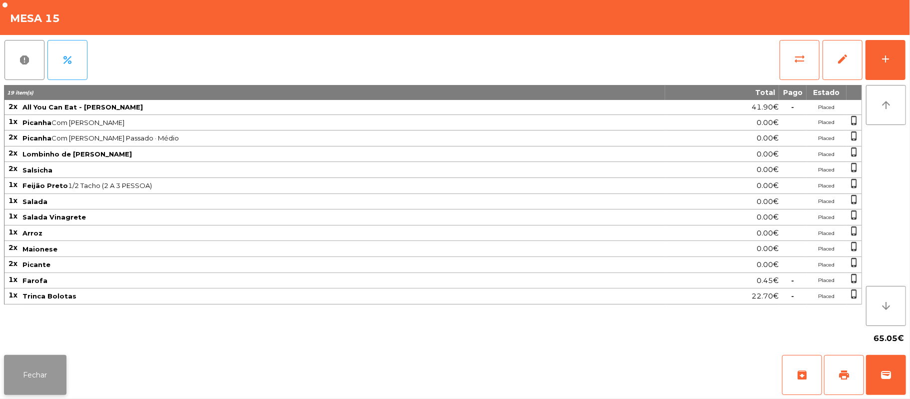
click at [36, 383] on button "Fechar" at bounding box center [35, 375] width 62 height 40
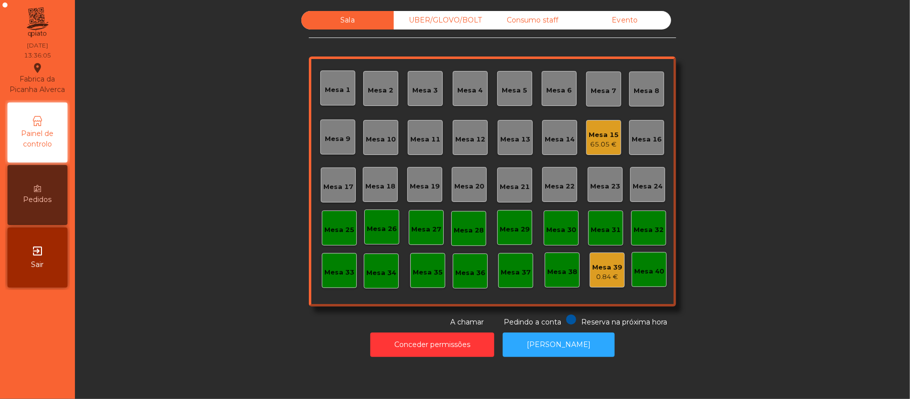
click at [606, 137] on div "Mesa 15" at bounding box center [604, 135] width 30 height 10
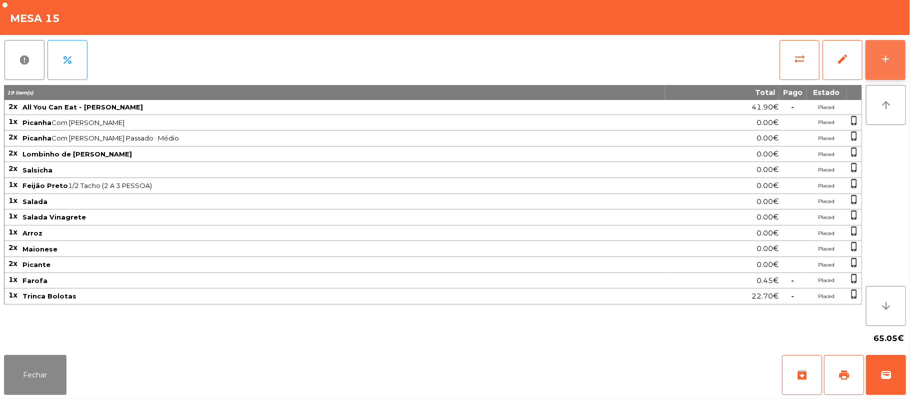
click at [891, 55] on div "add" at bounding box center [885, 59] width 12 height 12
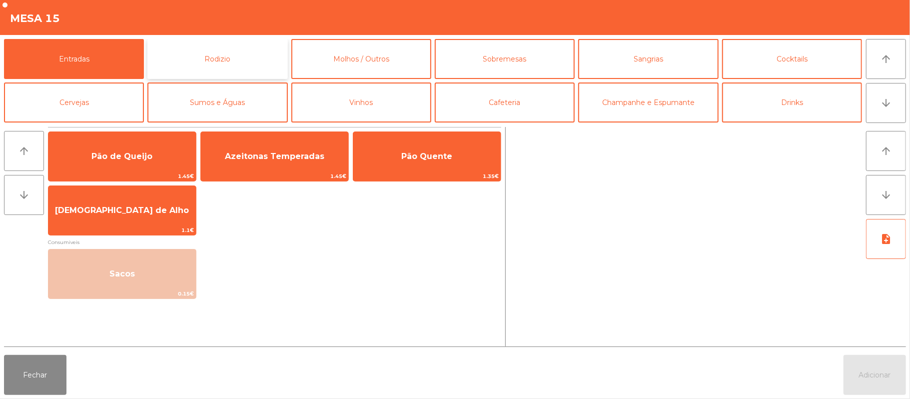
click at [226, 57] on button "Rodizio" at bounding box center [217, 59] width 140 height 40
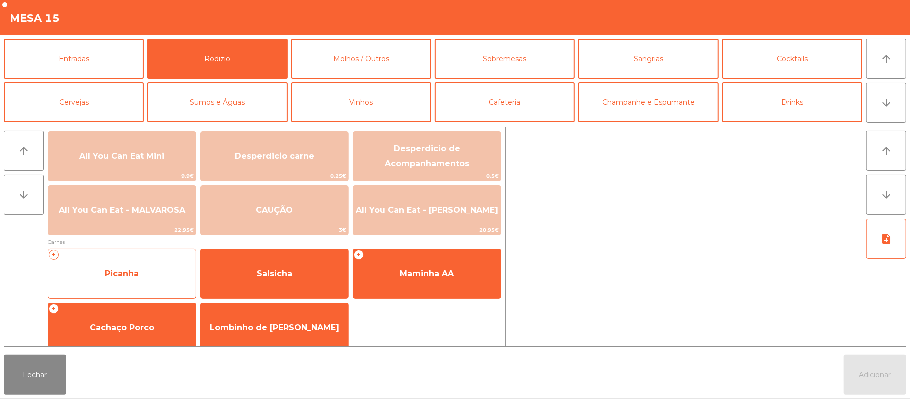
click at [126, 274] on span "Picanha" at bounding box center [122, 273] width 34 height 9
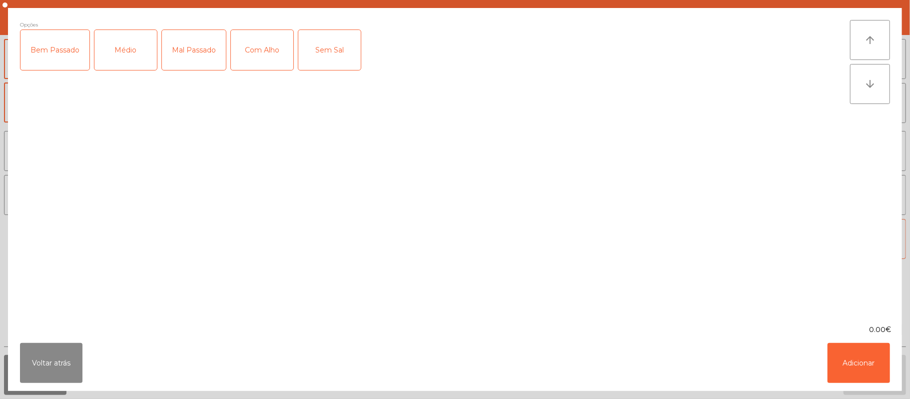
click at [130, 52] on div "Médio" at bounding box center [125, 50] width 62 height 40
click at [268, 58] on div "Com Alho" at bounding box center [262, 50] width 62 height 40
click at [871, 370] on button "Adicionar" at bounding box center [858, 363] width 62 height 40
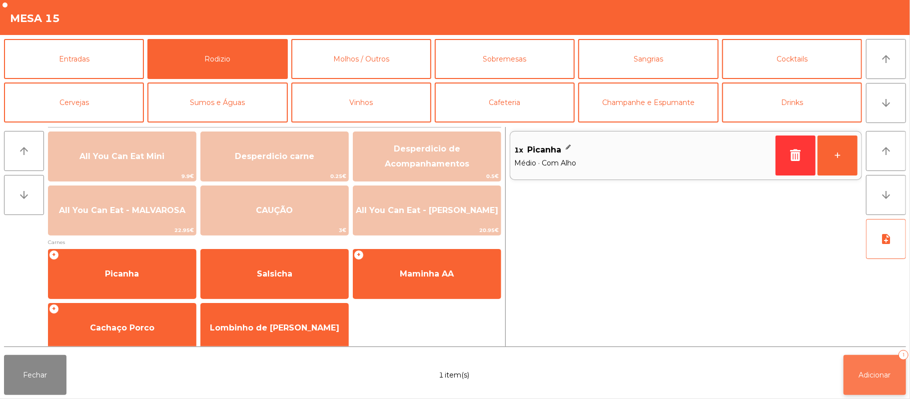
click at [854, 365] on button "Adicionar 1" at bounding box center [874, 375] width 62 height 40
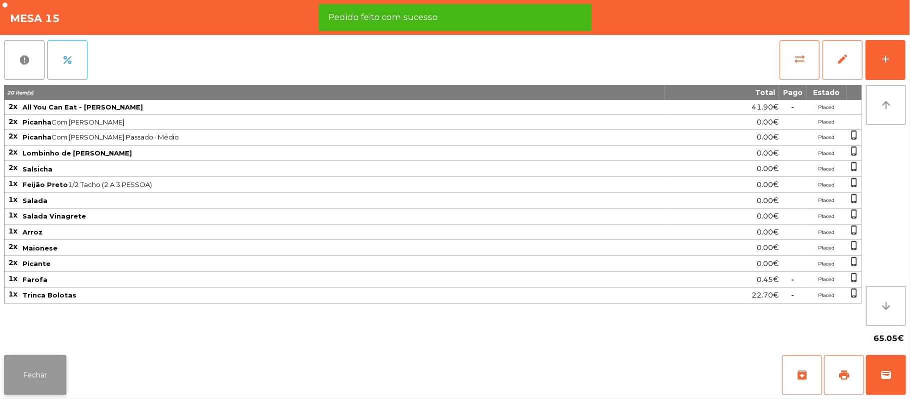
click at [27, 376] on button "Fechar" at bounding box center [35, 375] width 62 height 40
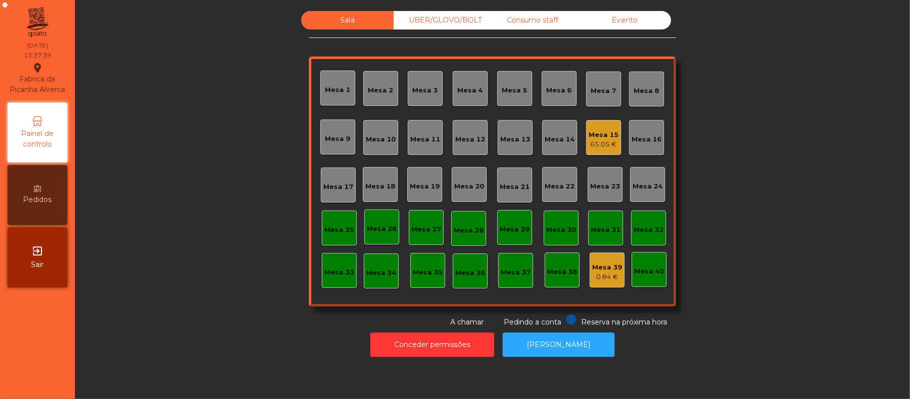
click at [610, 132] on div "Mesa 15" at bounding box center [604, 135] width 30 height 10
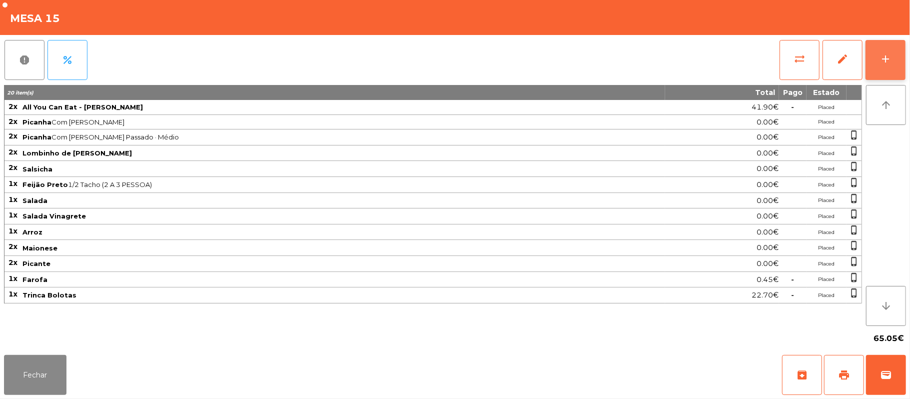
click at [881, 60] on div "add" at bounding box center [885, 59] width 12 height 12
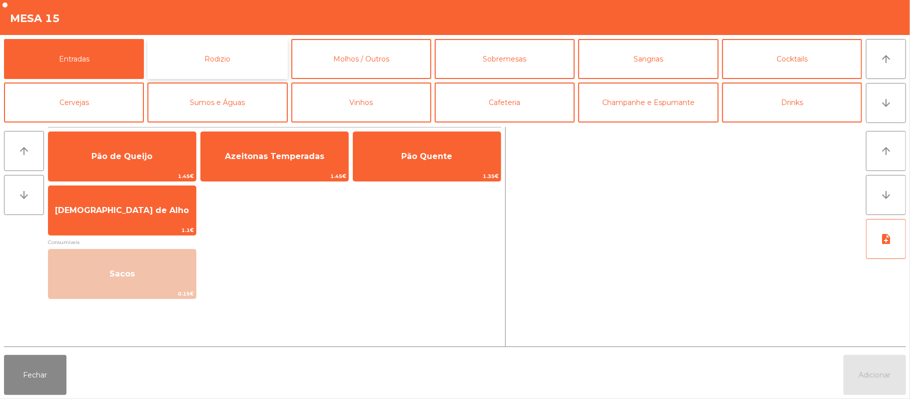
click at [195, 63] on button "Rodizio" at bounding box center [217, 59] width 140 height 40
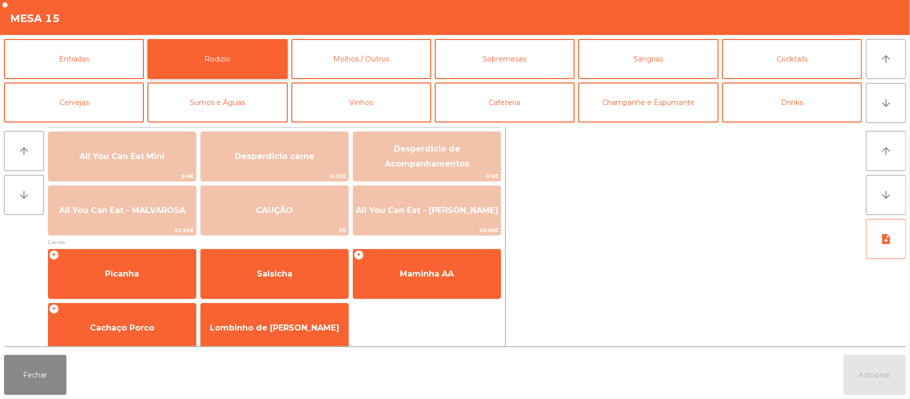
scroll to position [128, 0]
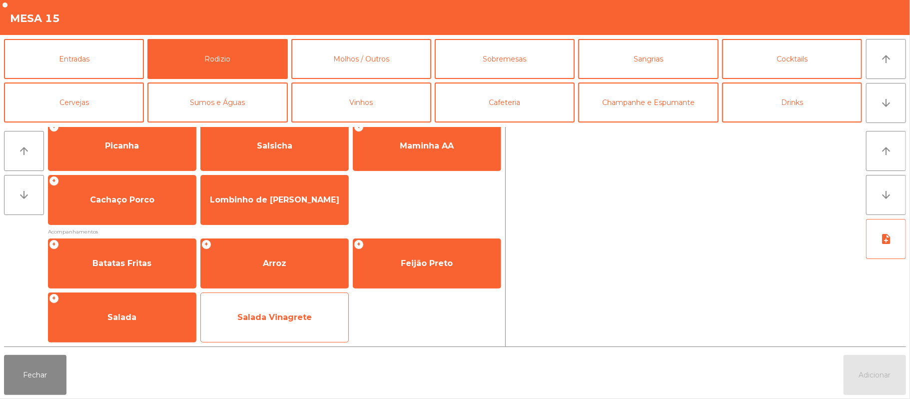
click at [248, 324] on span "Salada Vinagrete" at bounding box center [274, 317] width 147 height 27
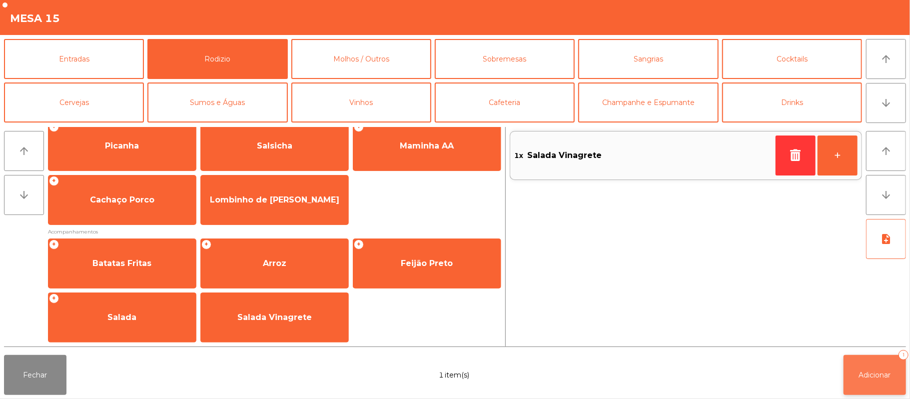
click at [876, 375] on span "Adicionar" at bounding box center [875, 374] width 32 height 9
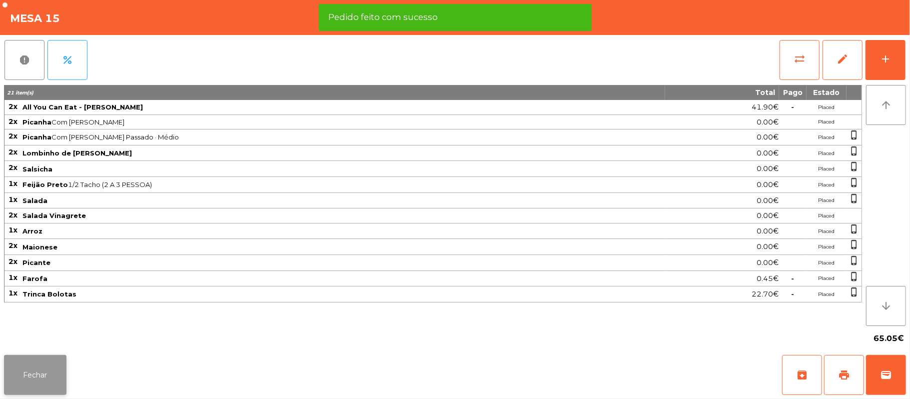
click at [32, 376] on button "Fechar" at bounding box center [35, 375] width 62 height 40
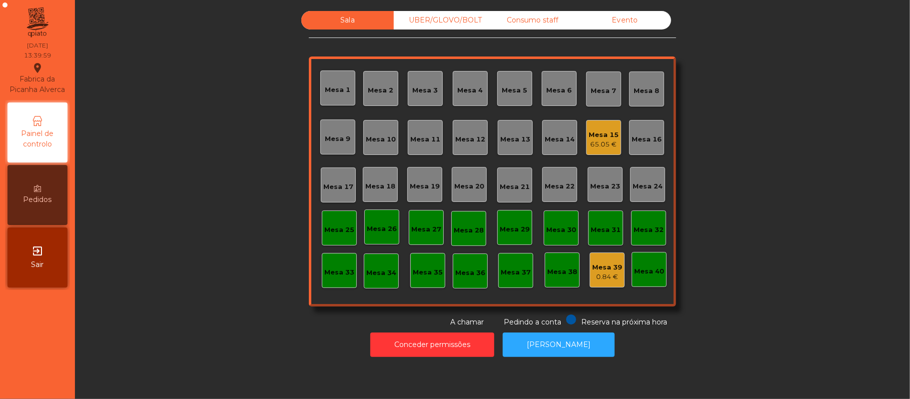
click at [604, 144] on div "65.05 €" at bounding box center [604, 144] width 30 height 10
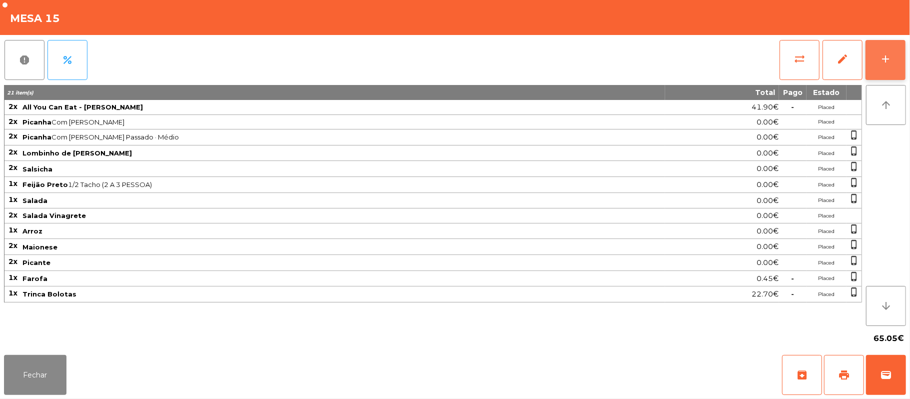
click at [881, 78] on button "add" at bounding box center [885, 60] width 40 height 40
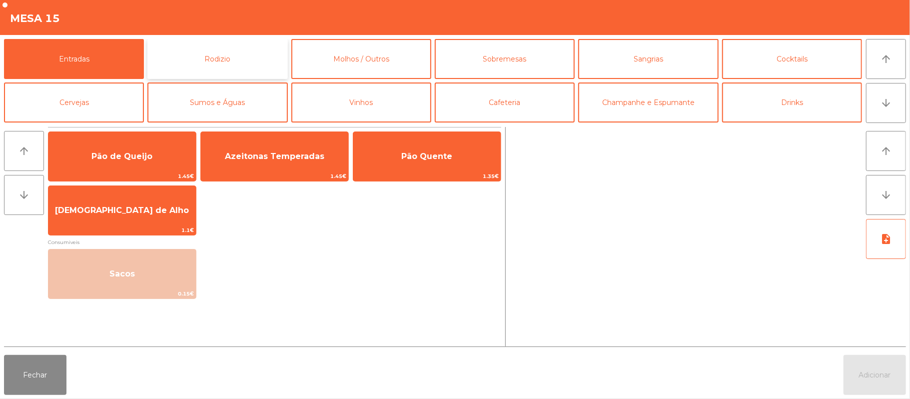
click at [223, 66] on button "Rodizio" at bounding box center [217, 59] width 140 height 40
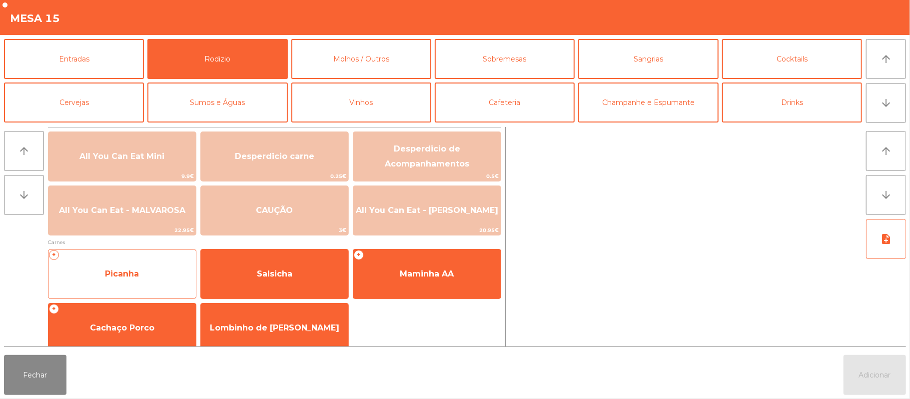
click at [116, 290] on div "+ Picanha" at bounding box center [122, 274] width 148 height 50
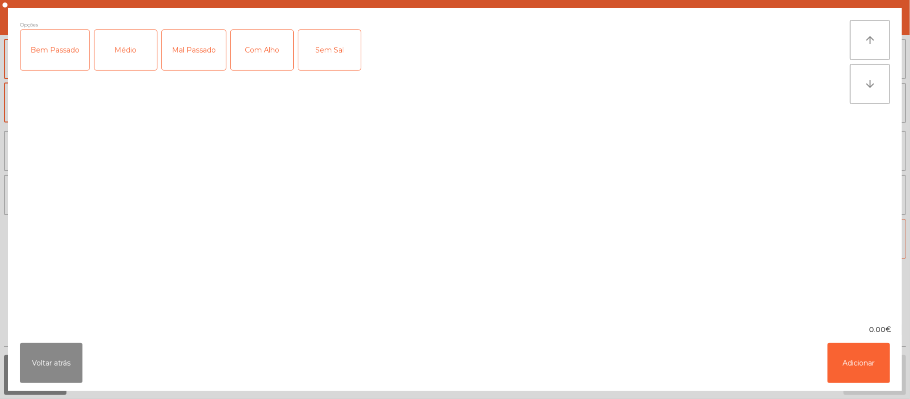
click at [117, 60] on div "Médio" at bounding box center [125, 50] width 62 height 40
click at [276, 53] on div "Com Alho" at bounding box center [262, 50] width 62 height 40
click at [868, 369] on button "Adicionar" at bounding box center [858, 363] width 62 height 40
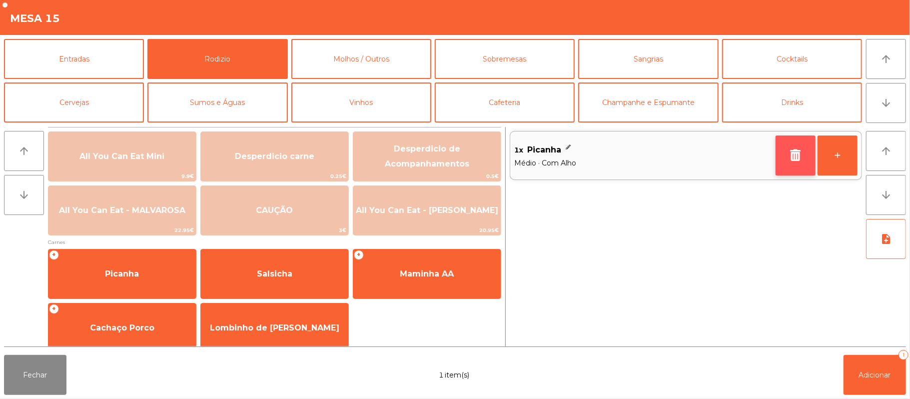
click at [814, 156] on button "button" at bounding box center [795, 155] width 40 height 40
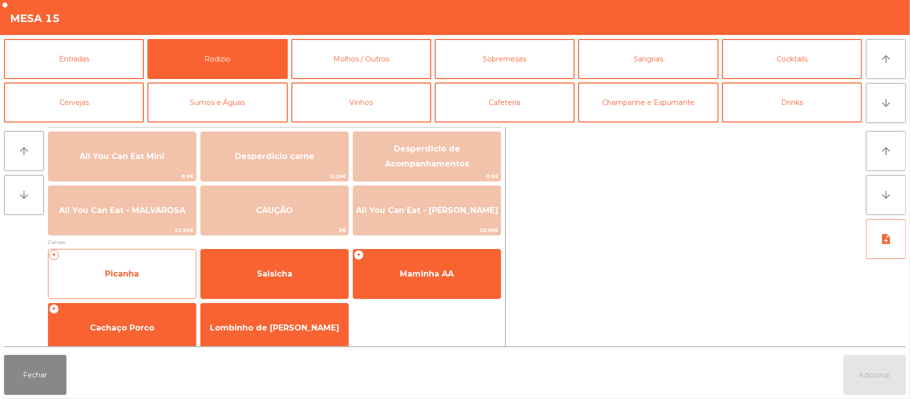
click at [142, 261] on span "Picanha" at bounding box center [121, 273] width 147 height 27
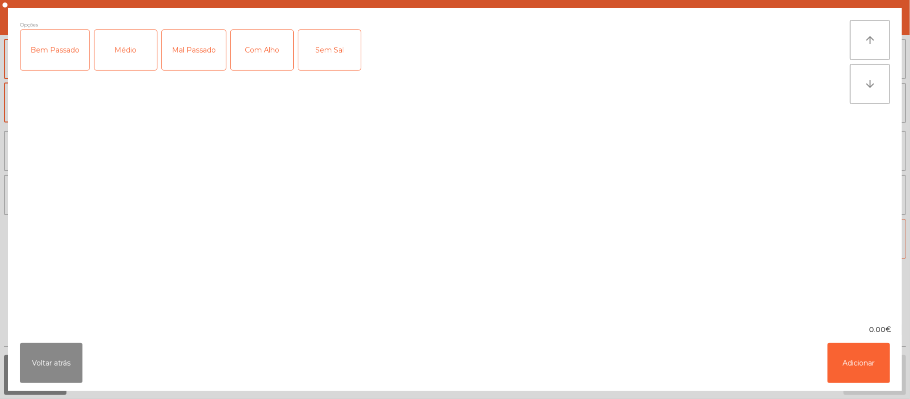
click at [135, 49] on div "Médio" at bounding box center [125, 50] width 62 height 40
click at [252, 47] on div "Com Alho" at bounding box center [262, 50] width 62 height 40
click at [866, 366] on button "Adicionar" at bounding box center [858, 363] width 62 height 40
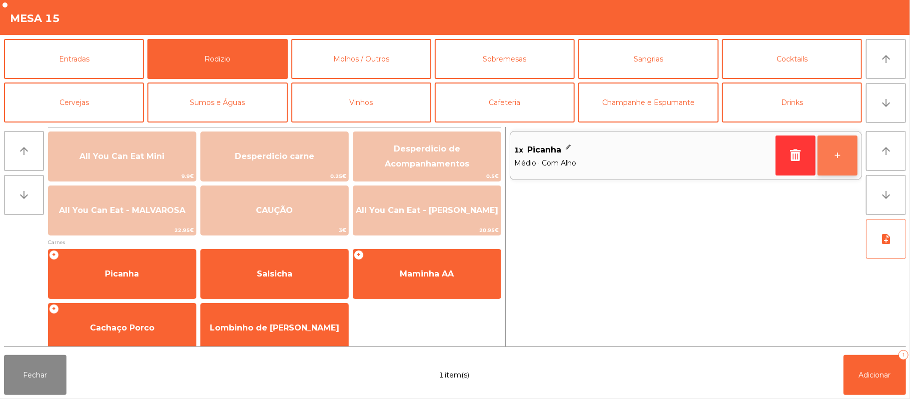
click at [838, 152] on button "+" at bounding box center [837, 155] width 40 height 40
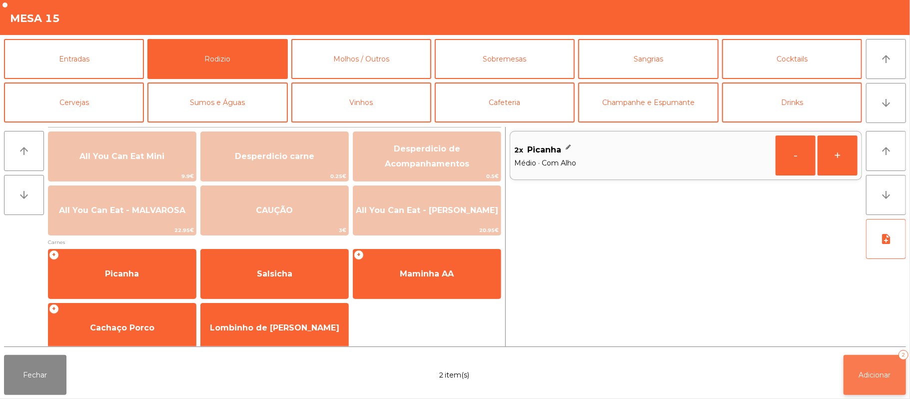
click at [878, 364] on button "Adicionar 2" at bounding box center [874, 375] width 62 height 40
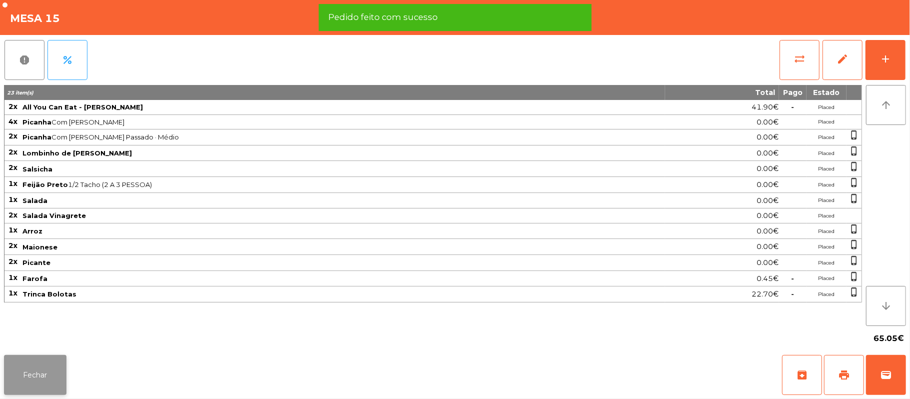
click at [29, 378] on button "Fechar" at bounding box center [35, 375] width 62 height 40
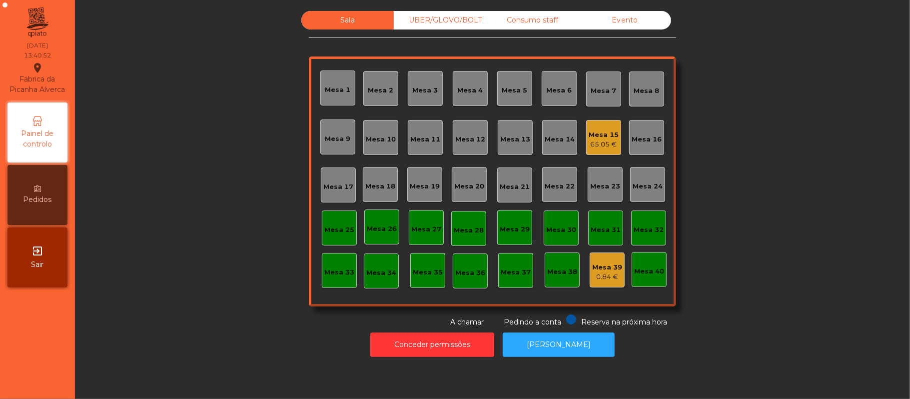
click at [201, 286] on div "Sala UBER/[GEOGRAPHIC_DATA]/BOLT Consumo staff Evento [GEOGRAPHIC_DATA] 2 [GEOG…" at bounding box center [492, 169] width 808 height 316
